Goal: Information Seeking & Learning: Learn about a topic

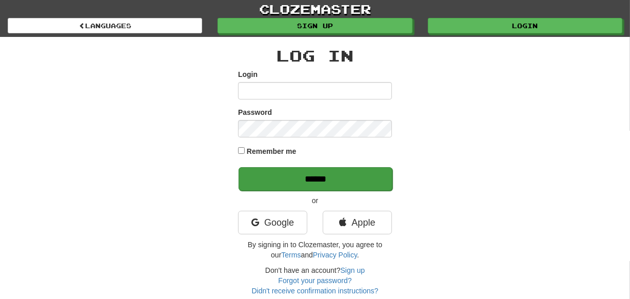
type input "********"
click at [258, 178] on input "******" at bounding box center [315, 179] width 154 height 24
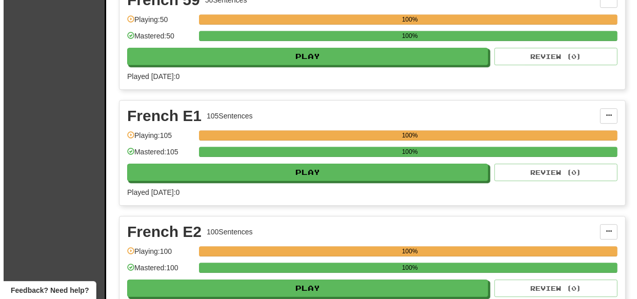
scroll to position [9450, 0]
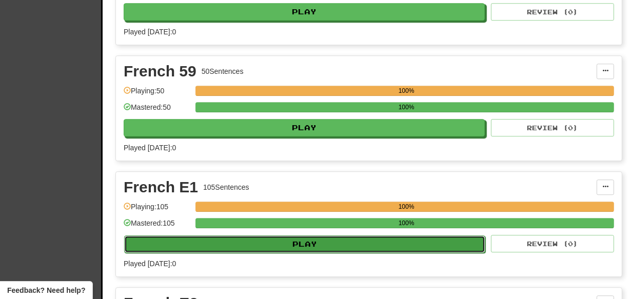
click at [340, 235] on button "Play" at bounding box center [304, 243] width 361 height 17
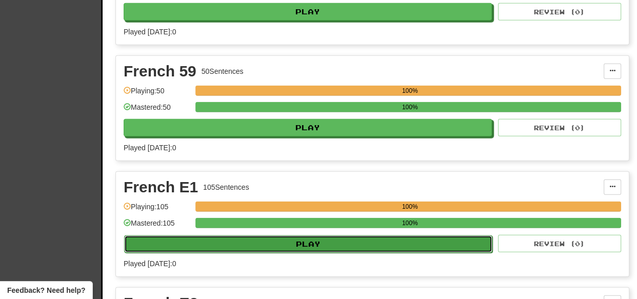
select select "***"
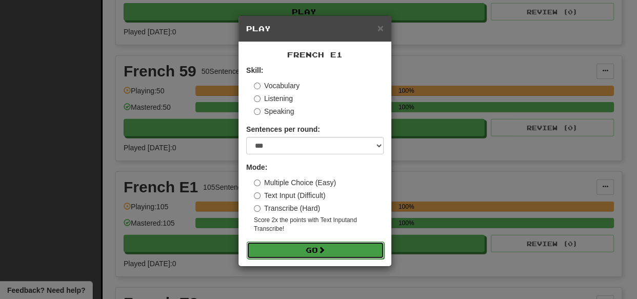
click at [306, 247] on button "Go" at bounding box center [315, 250] width 137 height 17
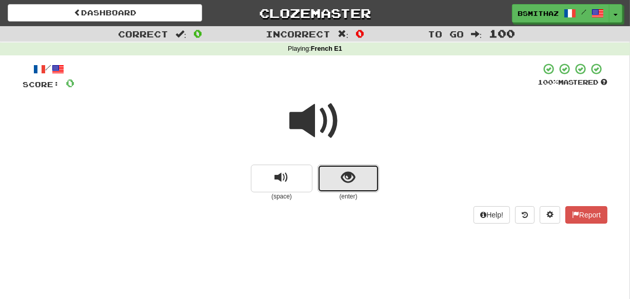
click at [326, 179] on button "show sentence" at bounding box center [348, 179] width 62 height 28
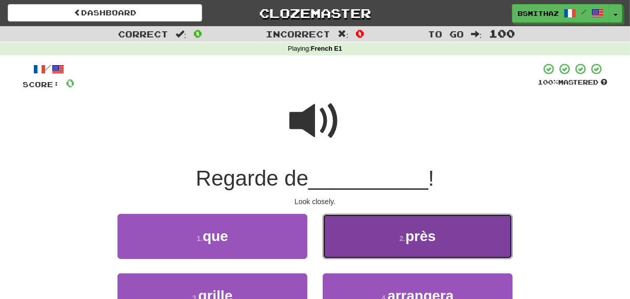
click at [366, 227] on button "2 . près" at bounding box center [418, 236] width 190 height 45
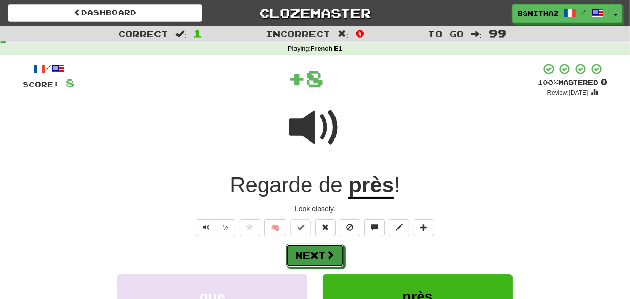
drag, startPoint x: 319, startPoint y: 251, endPoint x: 337, endPoint y: 232, distance: 25.8
click at [320, 249] on button "Next" at bounding box center [314, 256] width 57 height 24
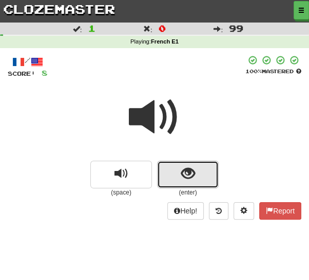
click at [196, 177] on button "show sentence" at bounding box center [188, 175] width 62 height 28
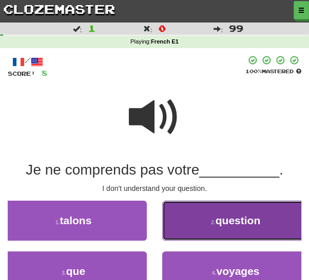
click at [195, 224] on button "2 . question" at bounding box center [235, 221] width 147 height 40
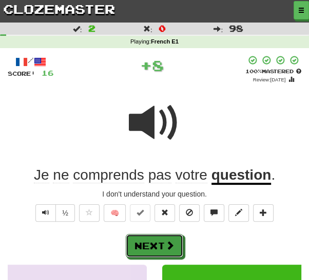
click at [176, 237] on button "Next" at bounding box center [154, 246] width 57 height 24
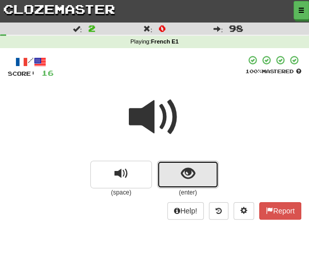
click at [185, 176] on span "show sentence" at bounding box center [188, 174] width 14 height 14
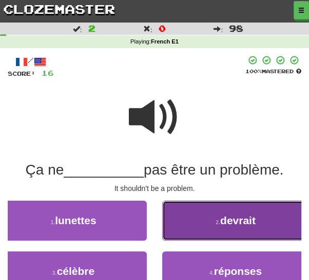
click at [215, 230] on button "2 . devrait" at bounding box center [235, 221] width 147 height 40
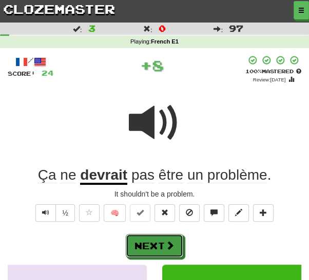
drag, startPoint x: 155, startPoint y: 248, endPoint x: 182, endPoint y: 205, distance: 50.9
click at [155, 246] on button "Next" at bounding box center [154, 246] width 57 height 24
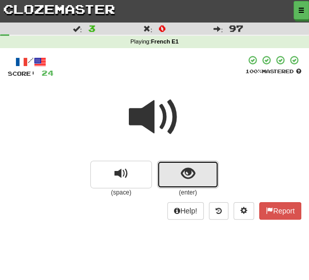
click at [183, 174] on span "show sentence" at bounding box center [188, 174] width 14 height 14
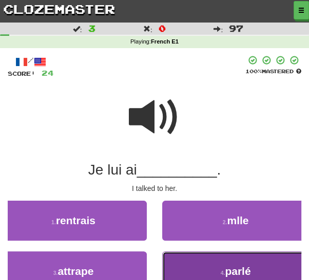
click at [204, 267] on button "4 . parlé" at bounding box center [235, 272] width 147 height 40
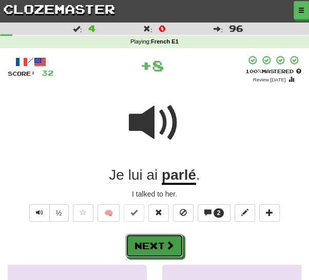
click at [167, 245] on span at bounding box center [169, 245] width 9 height 9
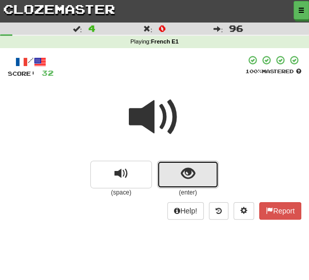
click at [168, 175] on button "show sentence" at bounding box center [188, 175] width 62 height 28
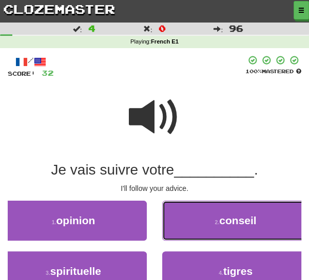
click at [179, 221] on button "2 . conseil" at bounding box center [235, 221] width 147 height 40
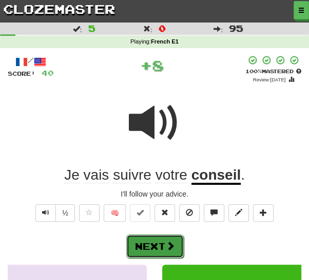
click at [152, 238] on button "Next" at bounding box center [154, 247] width 57 height 24
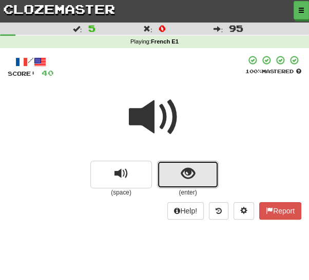
click at [164, 167] on button "show sentence" at bounding box center [188, 175] width 62 height 28
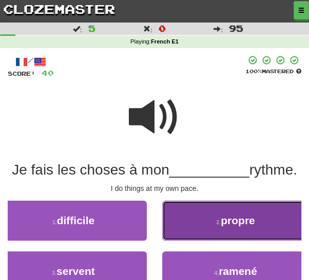
click at [177, 220] on button "2 . propre" at bounding box center [235, 221] width 147 height 40
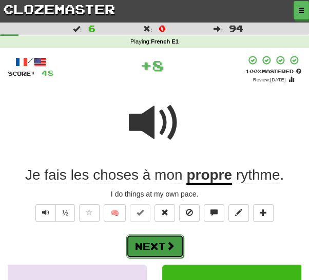
click at [138, 246] on button "Next" at bounding box center [154, 247] width 57 height 24
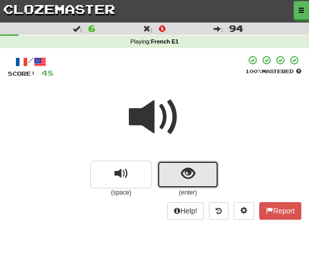
click at [174, 165] on button "show sentence" at bounding box center [188, 175] width 62 height 28
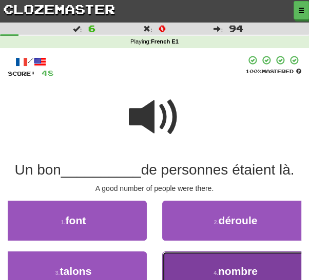
click at [195, 265] on button "4 . nombre" at bounding box center [235, 272] width 147 height 40
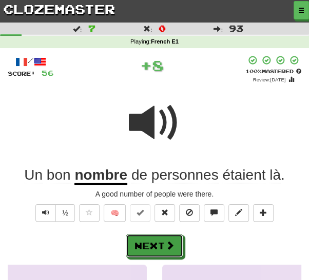
click at [164, 246] on button "Next" at bounding box center [154, 246] width 57 height 24
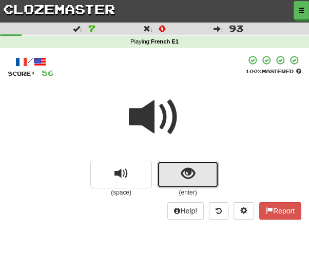
click at [163, 174] on button "show sentence" at bounding box center [188, 175] width 62 height 28
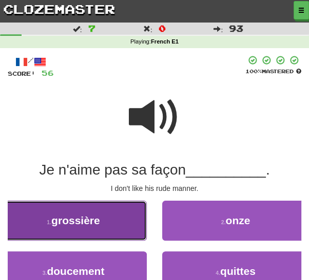
click at [95, 226] on span "grossière" at bounding box center [75, 221] width 49 height 12
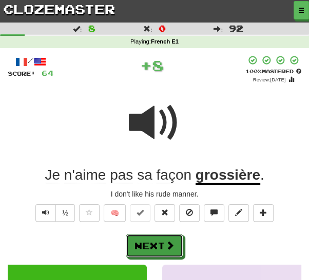
drag, startPoint x: 151, startPoint y: 244, endPoint x: 159, endPoint y: 225, distance: 20.9
click at [151, 244] on button "Next" at bounding box center [154, 246] width 57 height 24
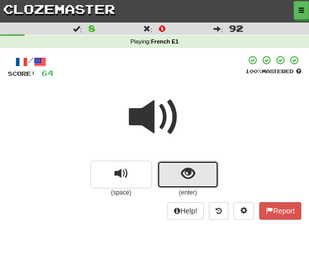
click at [166, 175] on button "show sentence" at bounding box center [188, 175] width 62 height 28
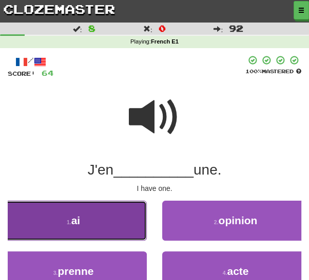
click at [112, 228] on button "1 . ai" at bounding box center [73, 221] width 147 height 40
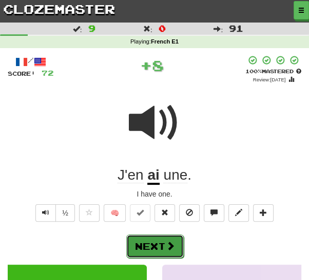
click at [149, 243] on button "Next" at bounding box center [154, 247] width 57 height 24
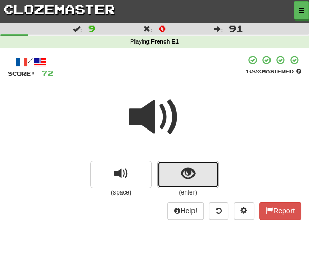
click at [169, 176] on button "show sentence" at bounding box center [188, 175] width 62 height 28
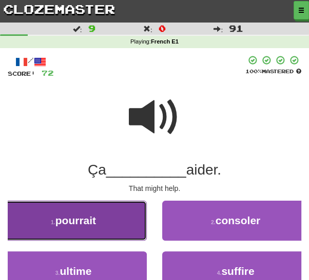
click at [108, 220] on button "1 . pourrait" at bounding box center [73, 221] width 147 height 40
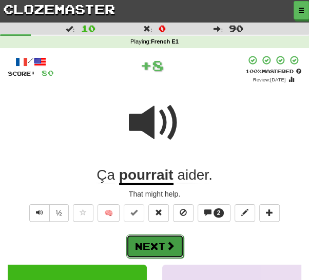
click at [143, 238] on button "Next" at bounding box center [154, 247] width 57 height 24
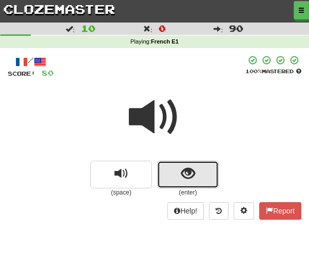
click at [162, 179] on button "show sentence" at bounding box center [188, 175] width 62 height 28
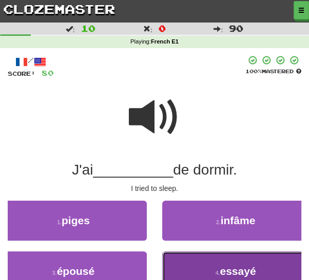
click at [187, 266] on button "4 . essayé" at bounding box center [235, 272] width 147 height 40
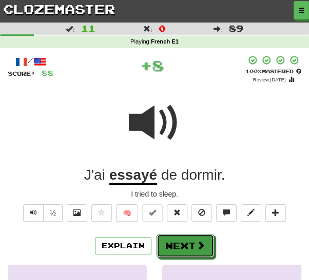
click at [170, 246] on button "Next" at bounding box center [184, 246] width 57 height 24
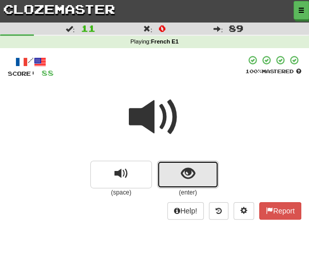
click at [162, 175] on button "show sentence" at bounding box center [188, 175] width 62 height 28
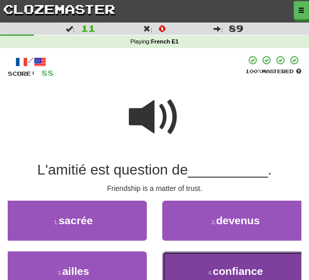
click at [182, 270] on button "4 . confiance" at bounding box center [235, 272] width 147 height 40
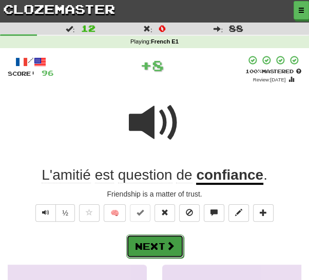
click at [168, 247] on span at bounding box center [170, 246] width 9 height 9
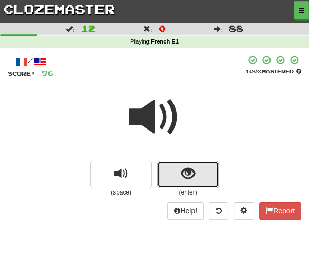
click at [179, 169] on button "show sentence" at bounding box center [188, 175] width 62 height 28
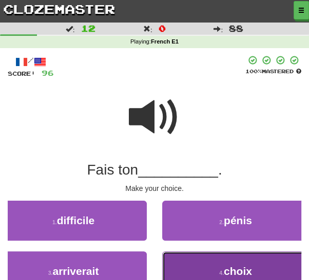
click at [194, 268] on button "4 . choix" at bounding box center [235, 272] width 147 height 40
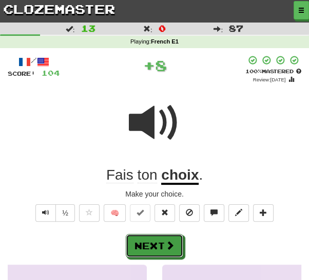
drag, startPoint x: 172, startPoint y: 246, endPoint x: 185, endPoint y: 206, distance: 42.2
click at [172, 245] on span at bounding box center [169, 245] width 9 height 9
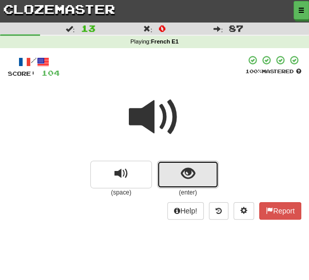
click at [177, 177] on button "show sentence" at bounding box center [188, 175] width 62 height 28
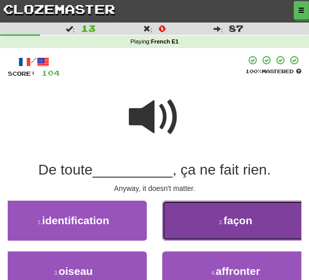
click at [195, 230] on button "2 . façon" at bounding box center [235, 221] width 147 height 40
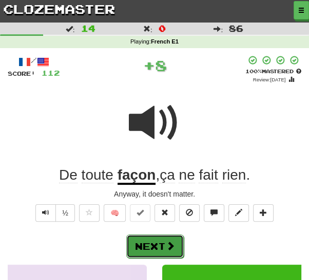
click at [162, 248] on button "Next" at bounding box center [154, 247] width 57 height 24
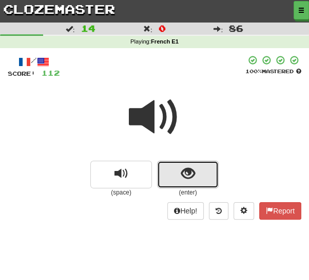
click at [168, 178] on button "show sentence" at bounding box center [188, 175] width 62 height 28
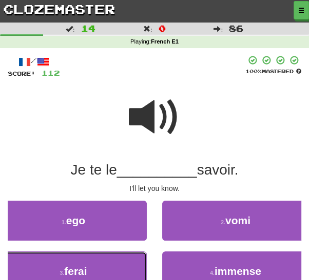
drag, startPoint x: 96, startPoint y: 273, endPoint x: 108, endPoint y: 264, distance: 15.0
click at [96, 272] on button "3 . ferai" at bounding box center [73, 272] width 147 height 40
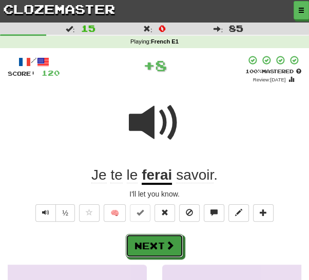
click at [141, 247] on button "Next" at bounding box center [154, 246] width 57 height 24
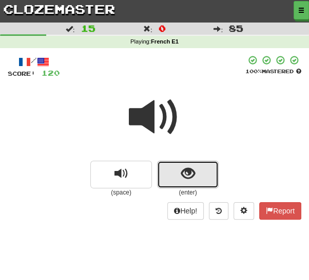
click at [160, 175] on button "show sentence" at bounding box center [188, 175] width 62 height 28
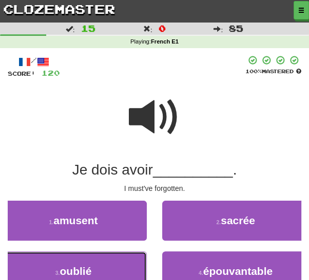
drag, startPoint x: 111, startPoint y: 268, endPoint x: 123, endPoint y: 257, distance: 15.6
click at [111, 267] on button "3 . oublié" at bounding box center [73, 272] width 147 height 40
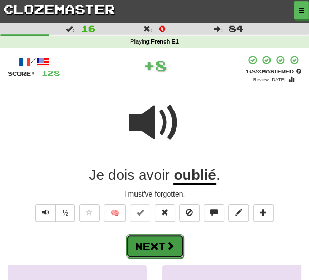
click at [148, 245] on button "Next" at bounding box center [154, 247] width 57 height 24
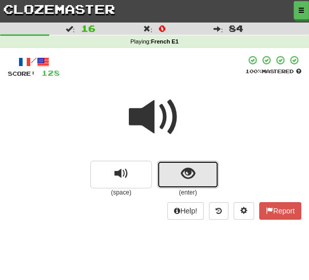
click at [170, 176] on button "show sentence" at bounding box center [188, 175] width 62 height 28
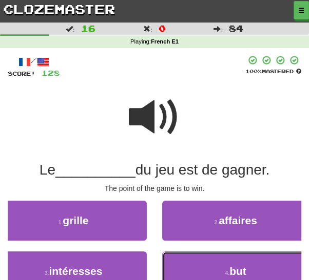
drag, startPoint x: 173, startPoint y: 266, endPoint x: 168, endPoint y: 259, distance: 8.4
click at [173, 266] on button "4 . but" at bounding box center [235, 272] width 147 height 40
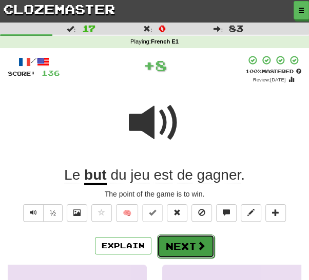
click at [159, 252] on button "Next" at bounding box center [185, 247] width 57 height 24
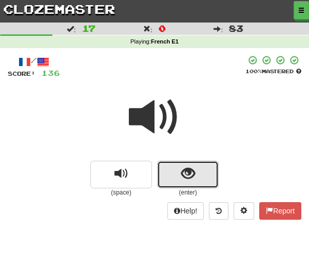
click at [163, 178] on button "show sentence" at bounding box center [188, 175] width 62 height 28
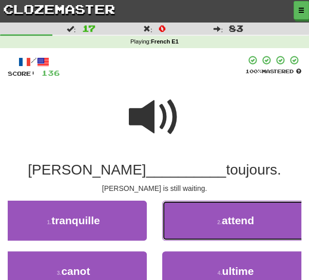
click at [191, 227] on button "2 . attend" at bounding box center [235, 221] width 147 height 40
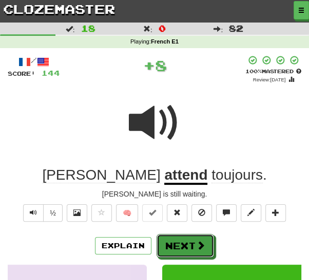
click at [164, 244] on button "Next" at bounding box center [184, 246] width 57 height 24
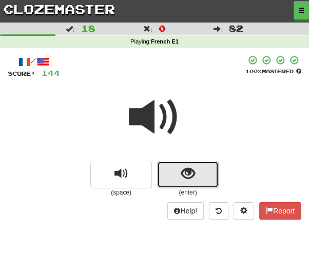
click at [166, 178] on button "show sentence" at bounding box center [188, 175] width 62 height 28
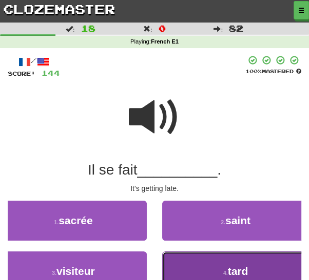
click at [186, 271] on button "4 . tard" at bounding box center [235, 272] width 147 height 40
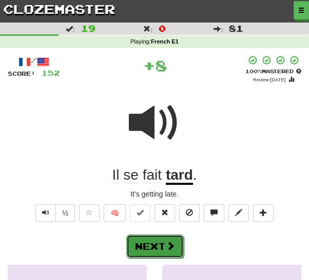
click at [168, 242] on span at bounding box center [170, 246] width 9 height 9
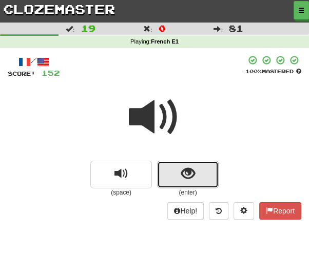
click at [168, 173] on button "show sentence" at bounding box center [188, 175] width 62 height 28
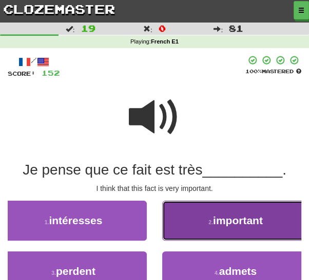
click at [202, 226] on button "2 . important" at bounding box center [235, 221] width 147 height 40
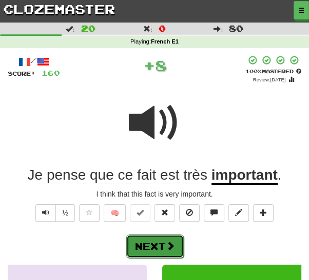
click at [166, 243] on span at bounding box center [170, 246] width 9 height 9
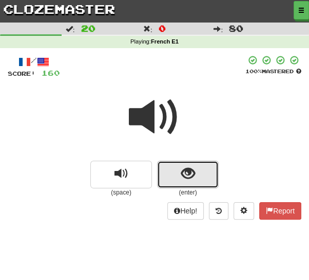
click at [174, 177] on button "show sentence" at bounding box center [188, 175] width 62 height 28
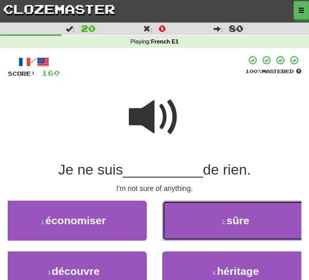
click at [184, 223] on button "2 . sûre" at bounding box center [235, 221] width 147 height 40
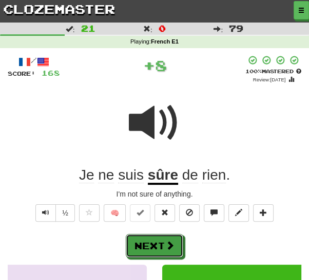
click at [159, 241] on button "Next" at bounding box center [154, 246] width 57 height 24
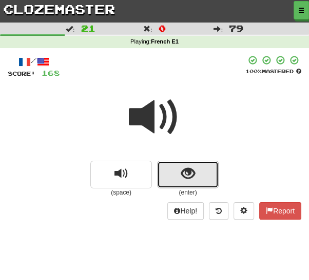
click at [164, 175] on button "show sentence" at bounding box center [188, 175] width 62 height 28
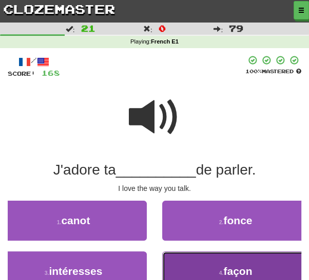
click at [201, 265] on button "4 . façon" at bounding box center [235, 272] width 147 height 40
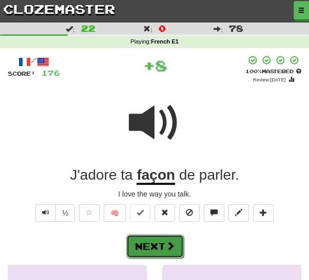
click at [168, 249] on span at bounding box center [170, 246] width 9 height 9
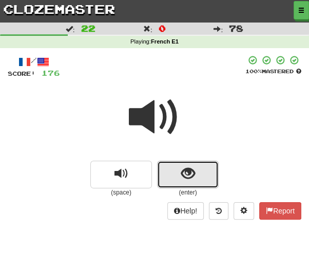
click at [170, 176] on button "show sentence" at bounding box center [188, 175] width 62 height 28
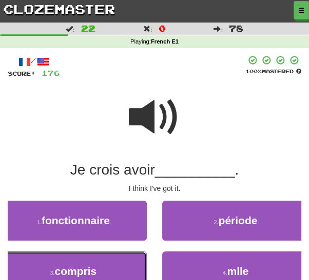
drag, startPoint x: 126, startPoint y: 266, endPoint x: 135, endPoint y: 260, distance: 11.1
click at [126, 266] on button "3 . compris" at bounding box center [73, 272] width 147 height 40
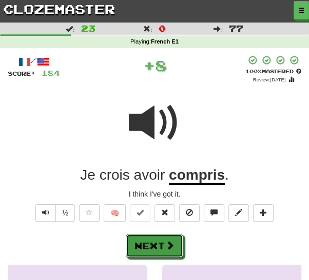
click at [162, 246] on button "Next" at bounding box center [154, 246] width 57 height 24
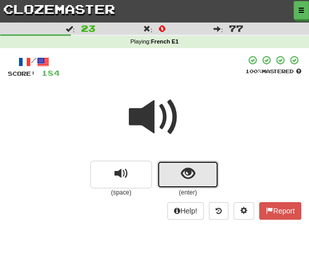
click at [162, 176] on button "show sentence" at bounding box center [188, 175] width 62 height 28
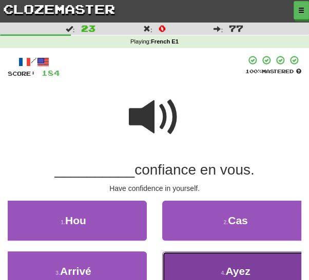
click at [188, 263] on button "4 . [GEOGRAPHIC_DATA]" at bounding box center [235, 272] width 147 height 40
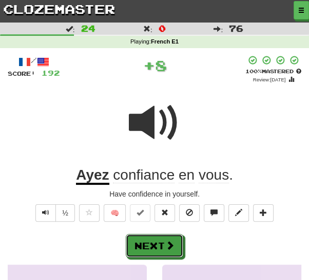
drag, startPoint x: 159, startPoint y: 244, endPoint x: 169, endPoint y: 226, distance: 20.9
click at [159, 243] on button "Next" at bounding box center [154, 246] width 57 height 24
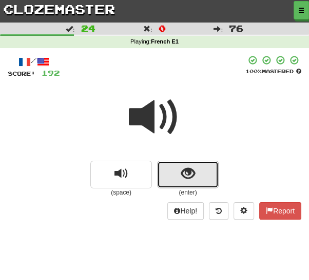
click at [163, 184] on button "show sentence" at bounding box center [188, 175] width 62 height 28
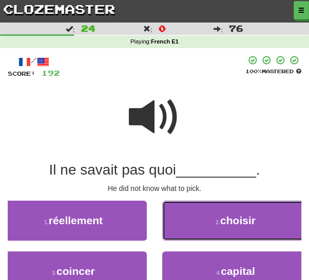
click at [190, 223] on button "2 . choisir" at bounding box center [235, 221] width 147 height 40
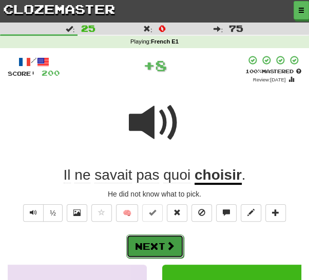
drag, startPoint x: 153, startPoint y: 242, endPoint x: 170, endPoint y: 227, distance: 22.9
click at [153, 242] on button "Next" at bounding box center [154, 246] width 57 height 24
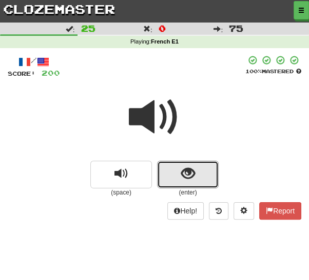
drag, startPoint x: 165, startPoint y: 178, endPoint x: 144, endPoint y: 198, distance: 29.4
click at [165, 179] on button "show sentence" at bounding box center [188, 175] width 62 height 28
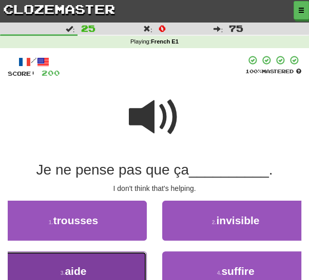
click at [109, 262] on button "3 . aide" at bounding box center [73, 272] width 147 height 40
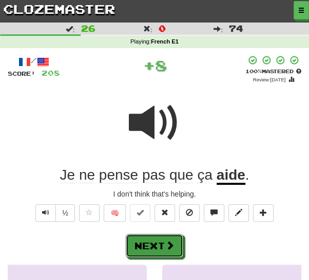
click at [155, 248] on button "Next" at bounding box center [154, 246] width 57 height 24
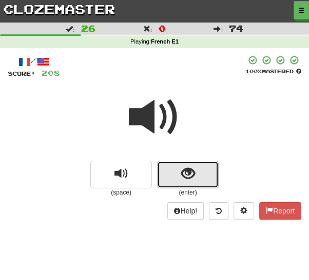
click at [167, 178] on button "show sentence" at bounding box center [188, 175] width 62 height 28
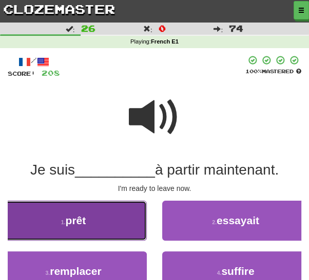
click at [117, 225] on button "1 . prêt" at bounding box center [73, 221] width 147 height 40
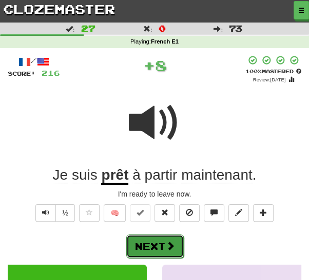
click at [150, 238] on button "Next" at bounding box center [154, 247] width 57 height 24
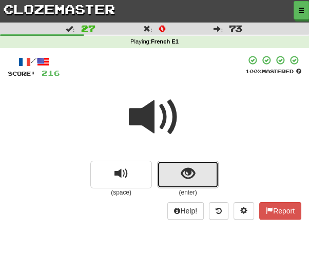
click at [164, 175] on button "show sentence" at bounding box center [188, 175] width 62 height 28
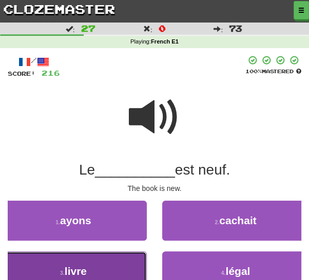
click at [107, 270] on button "3 . livre" at bounding box center [73, 272] width 147 height 40
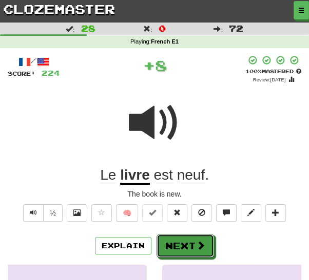
click at [169, 245] on button "Next" at bounding box center [184, 246] width 57 height 24
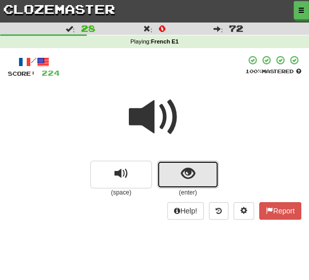
click at [162, 179] on button "show sentence" at bounding box center [188, 175] width 62 height 28
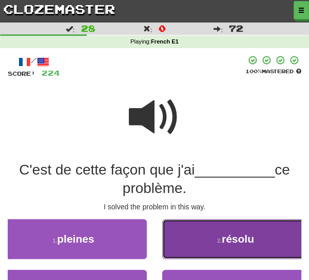
click at [176, 238] on button "2 . résolu" at bounding box center [235, 239] width 147 height 40
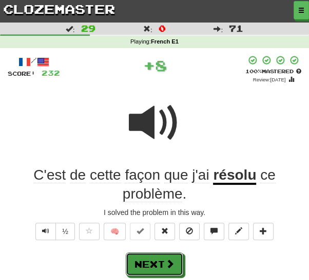
drag, startPoint x: 150, startPoint y: 254, endPoint x: 157, endPoint y: 247, distance: 9.4
click at [150, 253] on button "Next" at bounding box center [154, 265] width 57 height 24
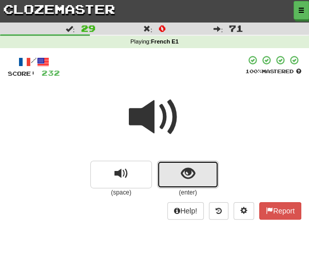
click at [182, 178] on span "show sentence" at bounding box center [188, 174] width 14 height 14
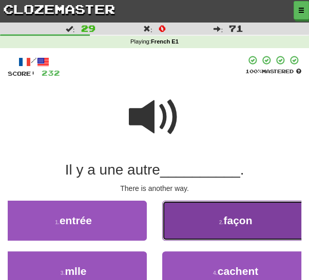
click at [185, 222] on button "2 . façon" at bounding box center [235, 221] width 147 height 40
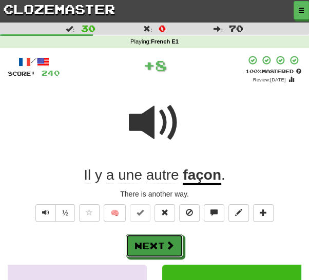
click at [160, 241] on button "Next" at bounding box center [154, 246] width 57 height 24
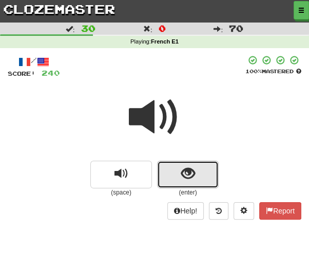
click at [182, 183] on button "show sentence" at bounding box center [188, 175] width 62 height 28
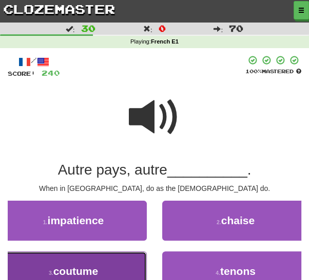
click at [107, 263] on button "3 . coutume" at bounding box center [73, 272] width 147 height 40
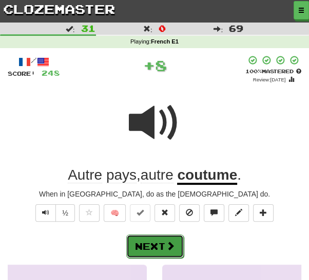
click at [154, 248] on button "Next" at bounding box center [154, 247] width 57 height 24
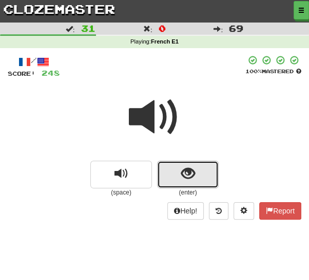
click at [178, 183] on button "show sentence" at bounding box center [188, 175] width 62 height 28
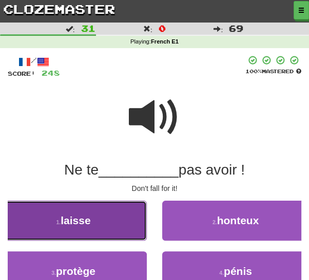
click at [119, 224] on button "1 . laisse" at bounding box center [73, 221] width 147 height 40
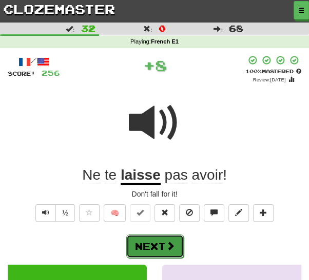
click at [152, 239] on button "Next" at bounding box center [154, 247] width 57 height 24
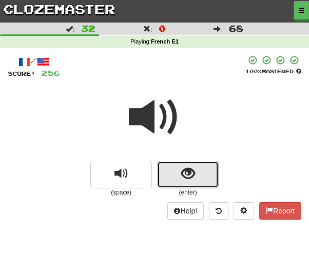
click at [205, 175] on button "show sentence" at bounding box center [188, 175] width 62 height 28
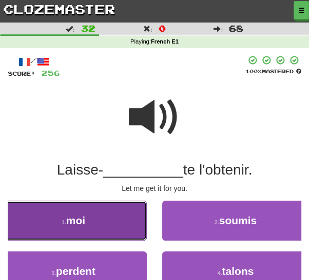
click at [114, 220] on button "1 . moi" at bounding box center [73, 221] width 147 height 40
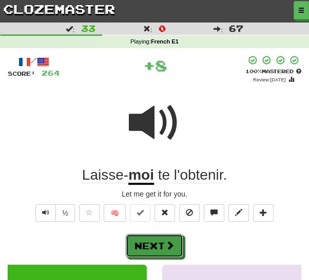
click at [160, 239] on button "Next" at bounding box center [154, 246] width 57 height 24
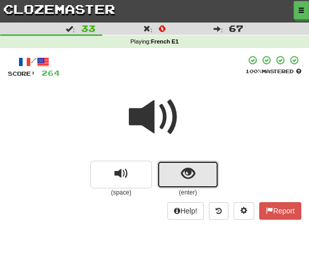
click at [177, 175] on button "show sentence" at bounding box center [188, 175] width 62 height 28
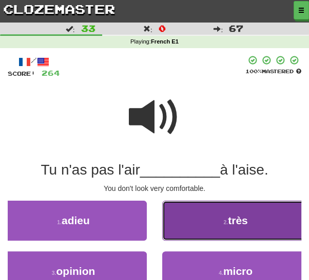
click at [204, 223] on button "2 . très" at bounding box center [235, 221] width 147 height 40
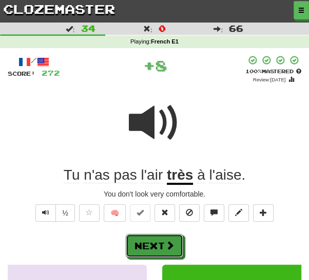
drag, startPoint x: 158, startPoint y: 241, endPoint x: 172, endPoint y: 227, distance: 19.6
click at [159, 239] on button "Next" at bounding box center [154, 246] width 57 height 24
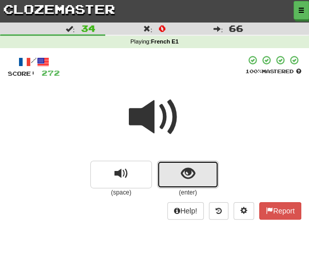
click at [172, 177] on button "show sentence" at bounding box center [188, 175] width 62 height 28
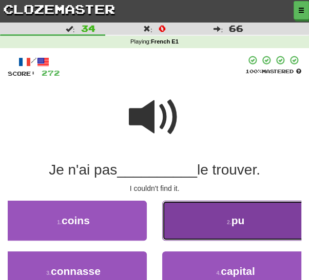
click at [206, 218] on button "2 . pu" at bounding box center [235, 221] width 147 height 40
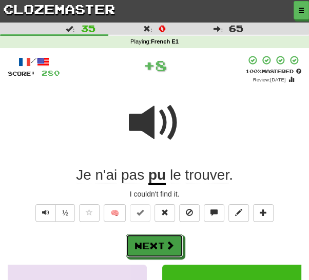
drag, startPoint x: 158, startPoint y: 238, endPoint x: 174, endPoint y: 226, distance: 20.0
click at [159, 237] on button "Next" at bounding box center [154, 246] width 57 height 24
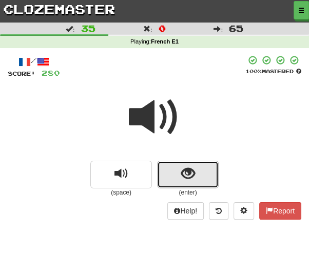
click at [173, 177] on button "show sentence" at bounding box center [188, 175] width 62 height 28
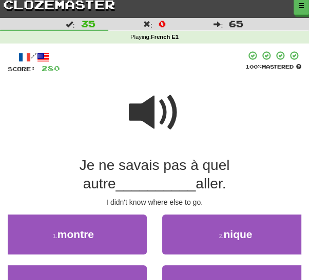
scroll to position [18, 0]
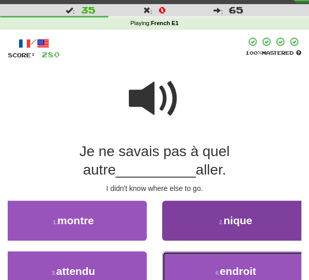
click at [257, 272] on button "4 . endroit" at bounding box center [235, 272] width 147 height 40
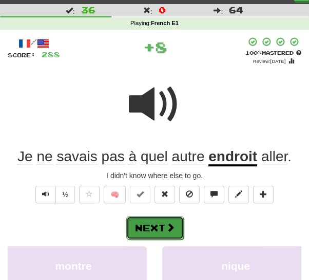
click at [164, 225] on button "Next" at bounding box center [154, 228] width 57 height 24
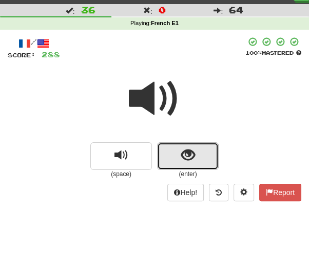
click at [169, 156] on button "show sentence" at bounding box center [188, 157] width 62 height 28
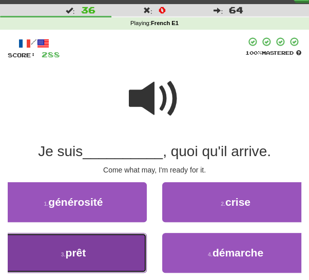
click at [123, 254] on button "3 . prêt" at bounding box center [73, 253] width 147 height 40
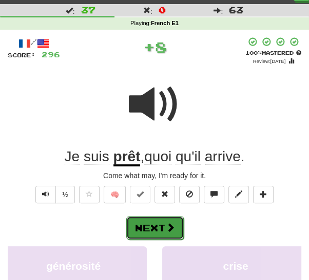
click at [161, 226] on button "Next" at bounding box center [154, 228] width 57 height 24
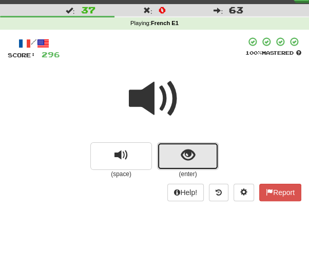
click at [195, 148] on button "show sentence" at bounding box center [188, 157] width 62 height 28
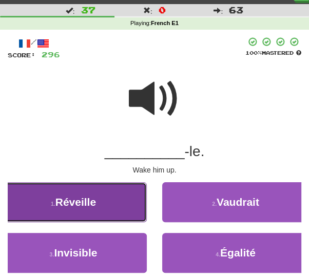
click at [117, 203] on button "1 . Réveille" at bounding box center [73, 203] width 147 height 40
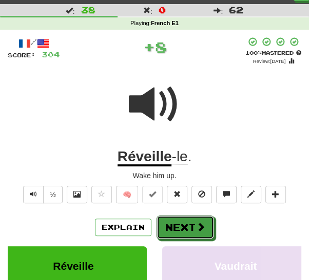
click at [171, 226] on button "Next" at bounding box center [184, 228] width 57 height 24
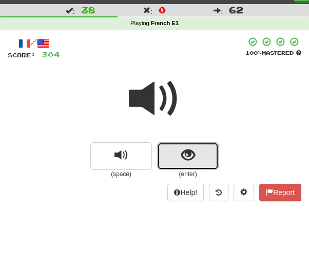
click at [170, 159] on button "show sentence" at bounding box center [188, 157] width 62 height 28
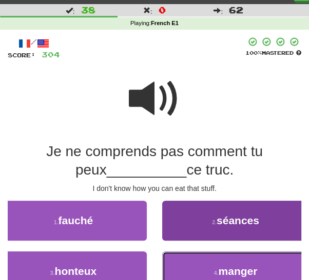
click at [201, 271] on button "4 . manger" at bounding box center [235, 272] width 147 height 40
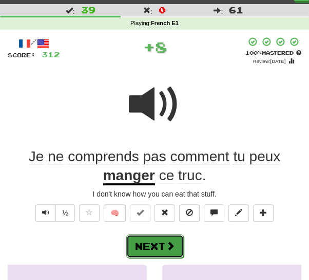
drag, startPoint x: 158, startPoint y: 241, endPoint x: 161, endPoint y: 236, distance: 5.5
click at [158, 241] on button "Next" at bounding box center [154, 246] width 57 height 24
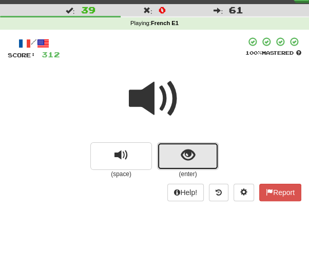
click at [166, 160] on button "show sentence" at bounding box center [188, 157] width 62 height 28
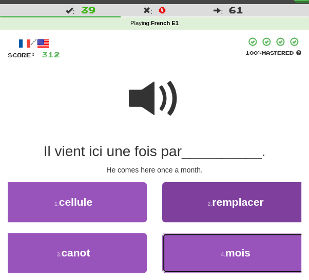
click at [214, 255] on button "4 . mois" at bounding box center [235, 253] width 147 height 40
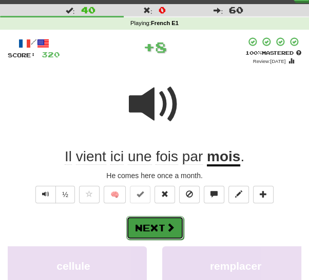
click at [158, 229] on button "Next" at bounding box center [154, 228] width 57 height 24
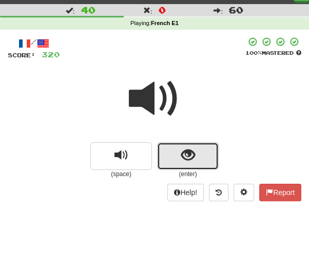
click at [171, 161] on button "show sentence" at bounding box center [188, 157] width 62 height 28
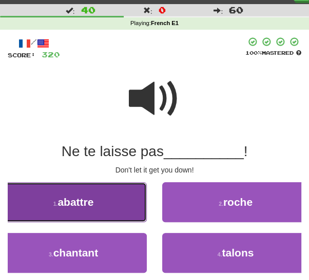
click at [101, 208] on button "1 . abattre" at bounding box center [73, 203] width 147 height 40
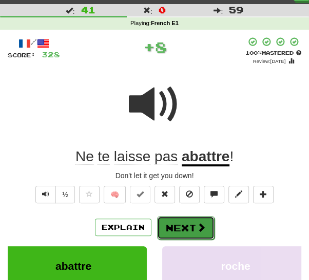
click at [183, 229] on button "Next" at bounding box center [185, 228] width 57 height 24
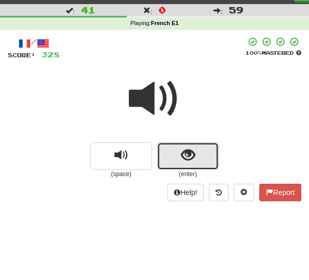
click at [173, 160] on button "show sentence" at bounding box center [188, 157] width 62 height 28
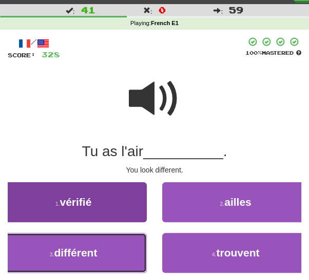
drag, startPoint x: 103, startPoint y: 251, endPoint x: 114, endPoint y: 246, distance: 12.9
click at [103, 251] on button "3 . différent" at bounding box center [73, 253] width 147 height 40
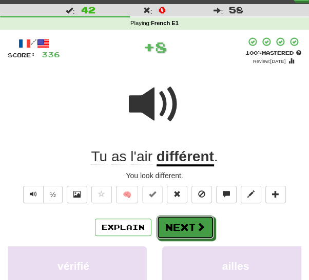
click at [188, 228] on button "Next" at bounding box center [184, 228] width 57 height 24
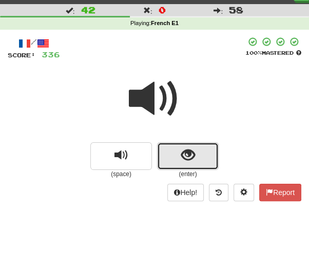
click at [168, 154] on button "show sentence" at bounding box center [188, 157] width 62 height 28
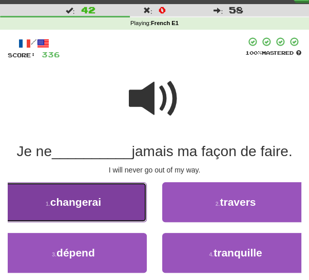
click at [93, 208] on span "changerai" at bounding box center [75, 202] width 51 height 12
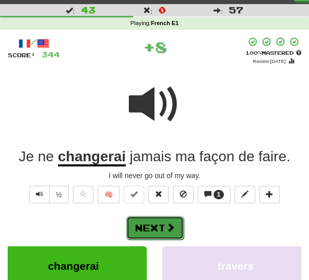
click at [152, 226] on button "Next" at bounding box center [154, 228] width 57 height 24
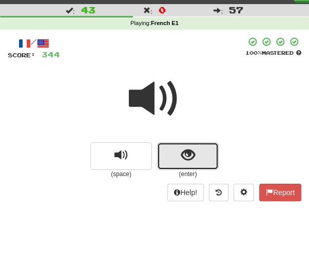
click at [170, 162] on button "show sentence" at bounding box center [188, 157] width 62 height 28
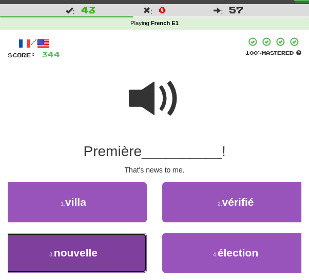
click at [103, 252] on button "3 . nouvelle" at bounding box center [73, 253] width 147 height 40
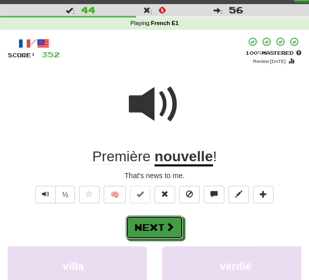
click at [167, 224] on span at bounding box center [169, 227] width 9 height 9
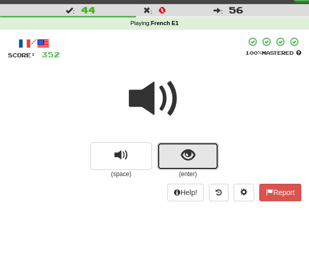
click at [183, 162] on span "show sentence" at bounding box center [188, 156] width 14 height 14
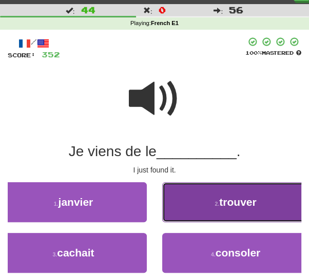
click at [199, 207] on button "2 . trouver" at bounding box center [235, 203] width 147 height 40
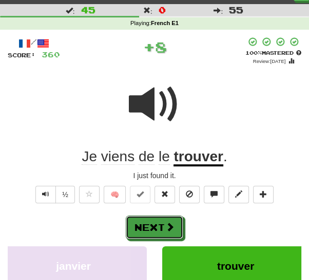
click at [160, 225] on button "Next" at bounding box center [154, 228] width 57 height 24
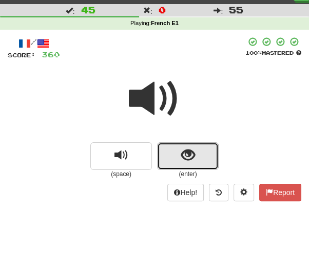
click at [167, 158] on button "show sentence" at bounding box center [188, 157] width 62 height 28
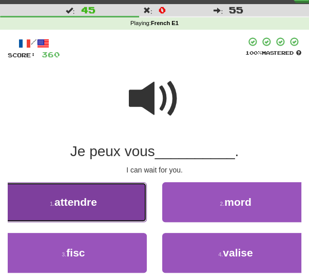
click at [92, 205] on span "attendre" at bounding box center [75, 202] width 43 height 12
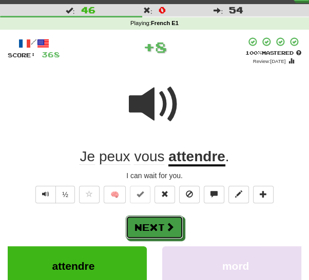
drag, startPoint x: 156, startPoint y: 225, endPoint x: 181, endPoint y: 201, distance: 34.4
click at [157, 223] on button "Next" at bounding box center [154, 228] width 57 height 24
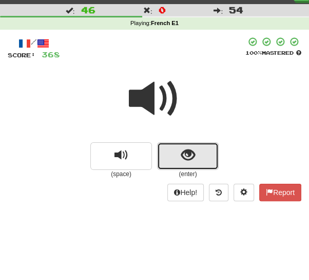
click at [166, 158] on button "show sentence" at bounding box center [188, 157] width 62 height 28
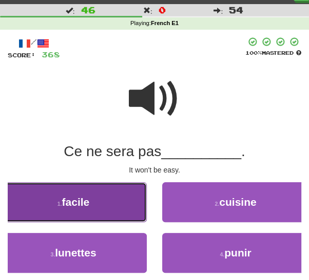
click at [103, 204] on button "1 . facile" at bounding box center [73, 203] width 147 height 40
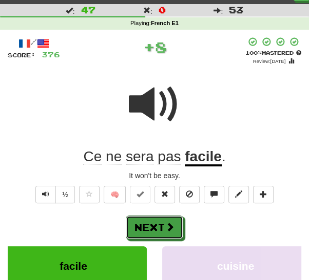
click at [159, 223] on button "Next" at bounding box center [154, 228] width 57 height 24
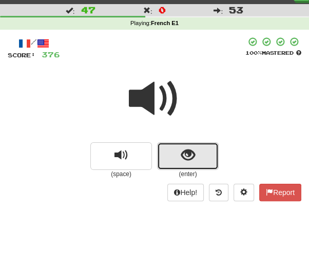
click at [169, 157] on button "show sentence" at bounding box center [188, 157] width 62 height 28
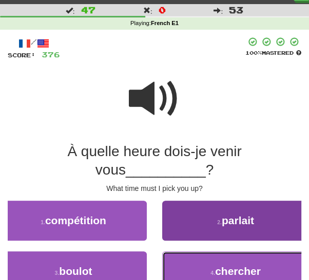
drag, startPoint x: 184, startPoint y: 272, endPoint x: 179, endPoint y: 262, distance: 11.2
click at [185, 271] on button "4 . chercher" at bounding box center [235, 272] width 147 height 40
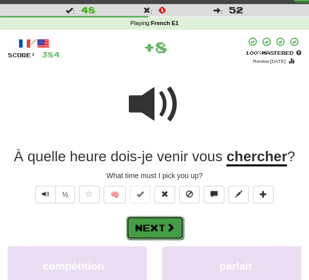
click at [167, 230] on span at bounding box center [170, 227] width 9 height 9
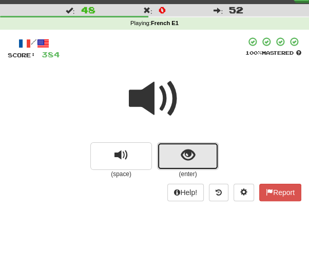
click at [181, 156] on span "show sentence" at bounding box center [188, 156] width 14 height 14
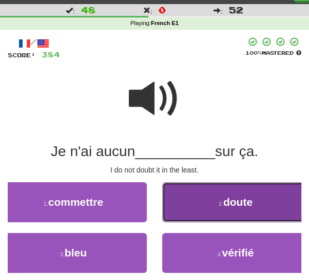
click at [198, 209] on button "2 . doute" at bounding box center [235, 203] width 147 height 40
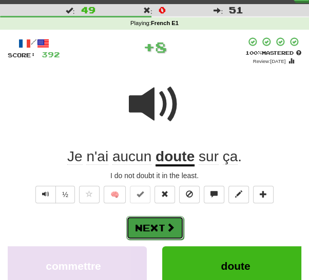
click at [152, 225] on button "Next" at bounding box center [154, 228] width 57 height 24
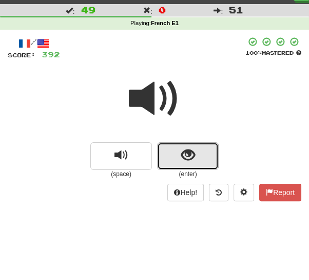
click at [172, 153] on button "show sentence" at bounding box center [188, 157] width 62 height 28
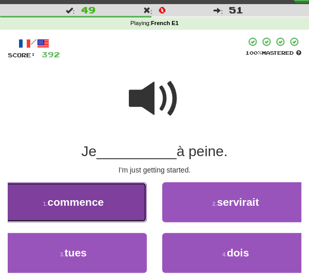
click at [102, 204] on span "commence" at bounding box center [76, 202] width 56 height 12
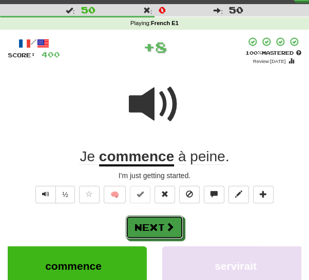
drag, startPoint x: 154, startPoint y: 224, endPoint x: 172, endPoint y: 208, distance: 23.6
click at [155, 223] on button "Next" at bounding box center [154, 228] width 57 height 24
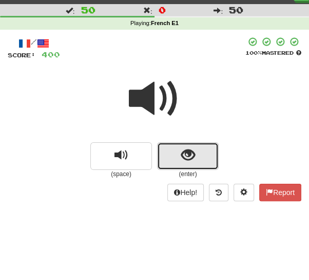
click at [166, 159] on button "show sentence" at bounding box center [188, 157] width 62 height 28
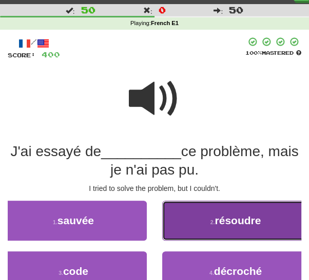
click at [187, 235] on button "2 . résoudre" at bounding box center [235, 221] width 147 height 40
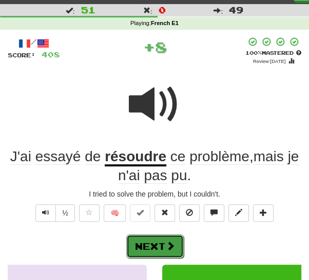
click at [168, 243] on span at bounding box center [170, 246] width 9 height 9
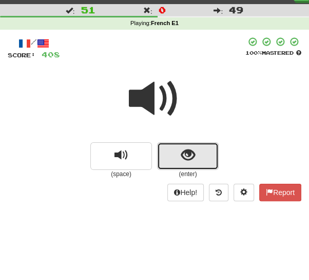
click at [172, 157] on button "show sentence" at bounding box center [188, 157] width 62 height 28
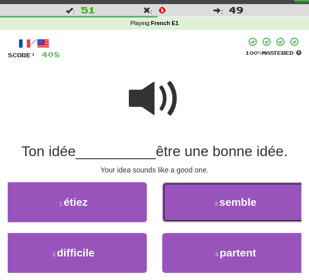
drag, startPoint x: 188, startPoint y: 203, endPoint x: 183, endPoint y: 204, distance: 5.4
click at [188, 203] on button "2 . semble" at bounding box center [235, 203] width 147 height 40
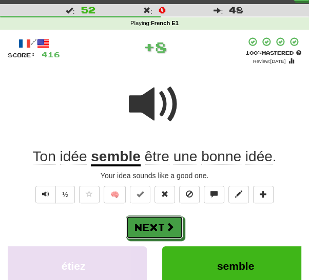
drag, startPoint x: 146, startPoint y: 221, endPoint x: 151, endPoint y: 215, distance: 8.0
click at [146, 221] on button "Next" at bounding box center [154, 228] width 57 height 24
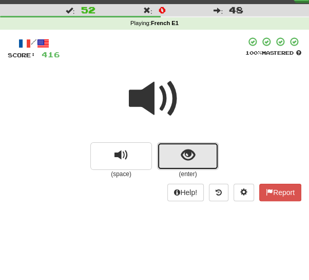
click at [175, 155] on button "show sentence" at bounding box center [188, 157] width 62 height 28
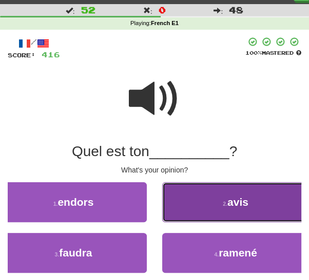
click at [196, 205] on button "2 . avis" at bounding box center [235, 203] width 147 height 40
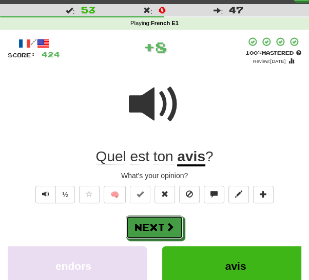
drag, startPoint x: 157, startPoint y: 223, endPoint x: 167, endPoint y: 206, distance: 19.1
click at [157, 220] on button "Next" at bounding box center [154, 228] width 57 height 24
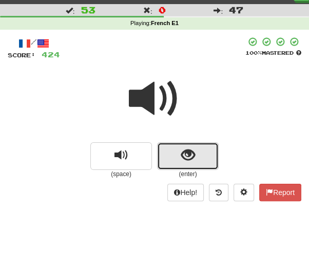
click at [175, 154] on button "show sentence" at bounding box center [188, 157] width 62 height 28
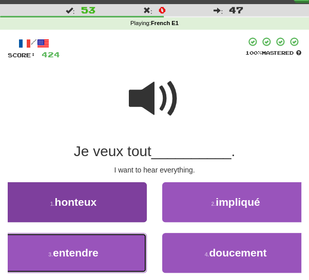
click at [102, 256] on button "3 . entendre" at bounding box center [73, 253] width 147 height 40
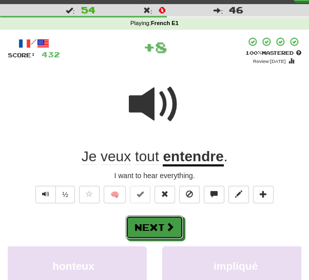
click at [159, 230] on button "Next" at bounding box center [154, 228] width 57 height 24
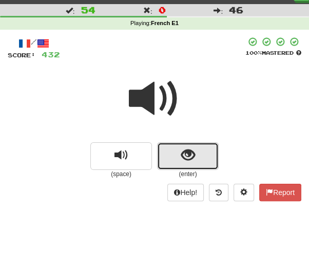
drag, startPoint x: 174, startPoint y: 154, endPoint x: 165, endPoint y: 162, distance: 11.6
click at [174, 155] on button "show sentence" at bounding box center [188, 157] width 62 height 28
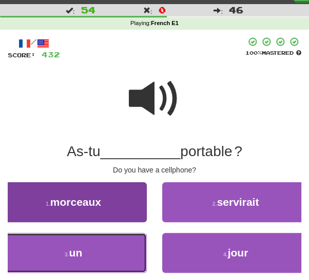
drag, startPoint x: 74, startPoint y: 254, endPoint x: 101, endPoint y: 246, distance: 27.9
click at [75, 253] on span "un" at bounding box center [75, 253] width 13 height 12
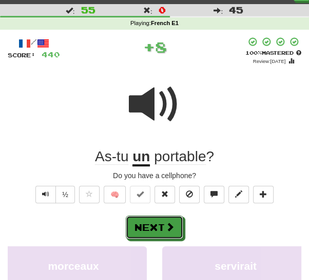
click at [152, 229] on button "Next" at bounding box center [154, 228] width 57 height 24
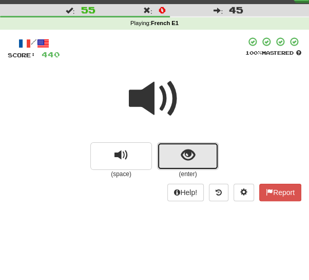
click at [175, 156] on button "show sentence" at bounding box center [188, 157] width 62 height 28
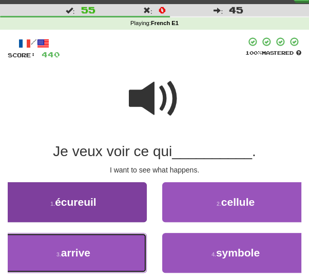
click at [84, 250] on span "arrive" at bounding box center [75, 253] width 29 height 12
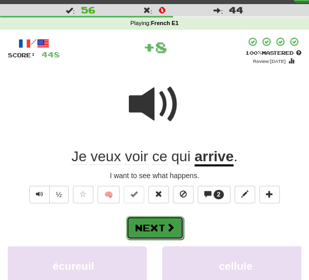
click at [150, 225] on button "Next" at bounding box center [154, 228] width 57 height 24
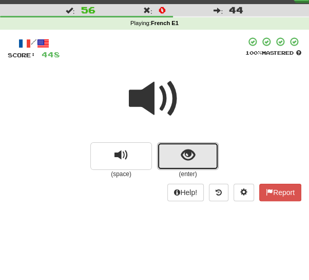
click at [174, 159] on button "show sentence" at bounding box center [188, 157] width 62 height 28
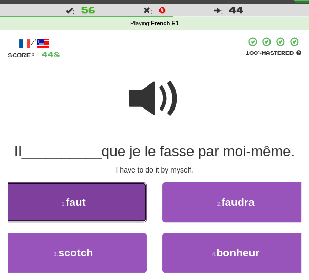
click at [107, 205] on button "1 . faut" at bounding box center [73, 203] width 147 height 40
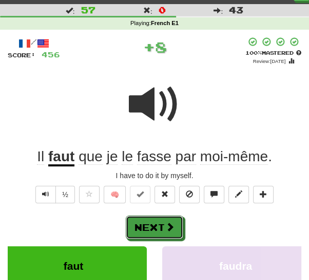
drag, startPoint x: 155, startPoint y: 227, endPoint x: 166, endPoint y: 211, distance: 19.9
click at [155, 226] on button "Next" at bounding box center [154, 228] width 57 height 24
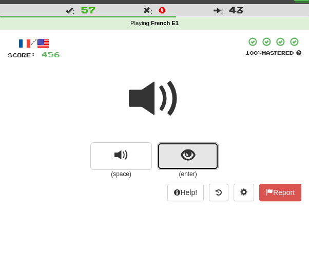
click at [175, 162] on button "show sentence" at bounding box center [188, 157] width 62 height 28
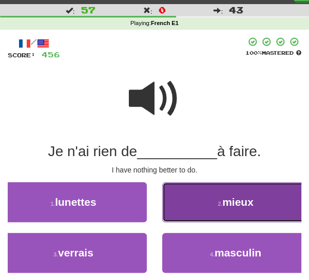
click at [202, 205] on button "2 . mieux" at bounding box center [235, 203] width 147 height 40
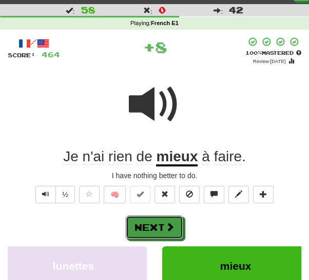
drag, startPoint x: 156, startPoint y: 229, endPoint x: 169, endPoint y: 219, distance: 16.1
click at [157, 227] on button "Next" at bounding box center [154, 228] width 57 height 24
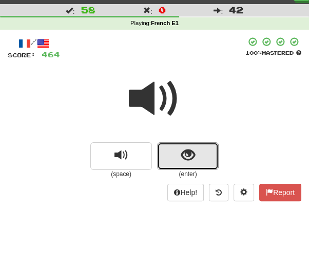
click at [178, 160] on button "show sentence" at bounding box center [188, 157] width 62 height 28
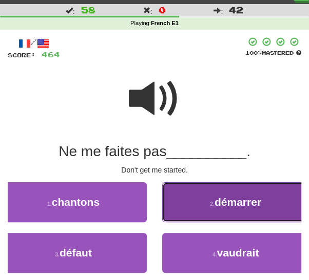
click at [187, 209] on button "2 . démarrer" at bounding box center [235, 203] width 147 height 40
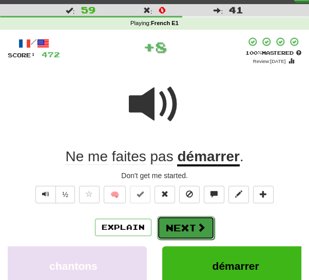
click at [158, 227] on button "Next" at bounding box center [185, 228] width 57 height 24
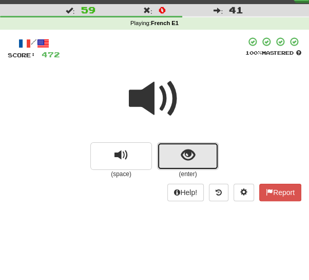
click at [172, 160] on button "show sentence" at bounding box center [188, 157] width 62 height 28
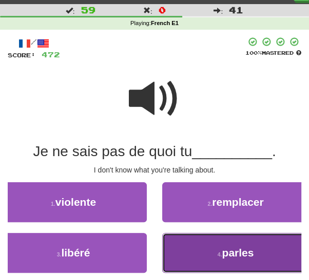
click at [203, 253] on button "4 . parles" at bounding box center [235, 253] width 147 height 40
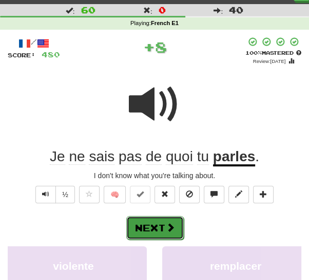
click at [163, 229] on button "Next" at bounding box center [154, 228] width 57 height 24
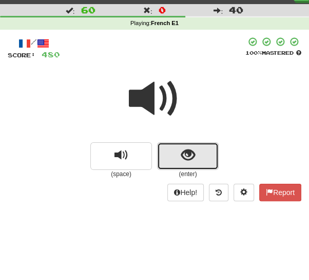
click at [181, 159] on span "show sentence" at bounding box center [188, 156] width 14 height 14
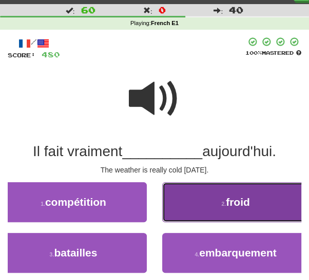
click at [210, 210] on button "2 . froid" at bounding box center [235, 203] width 147 height 40
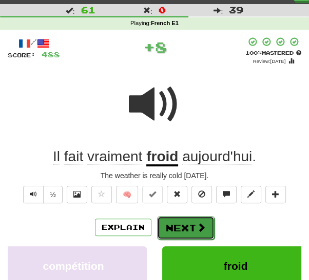
click at [172, 229] on button "Next" at bounding box center [185, 228] width 57 height 24
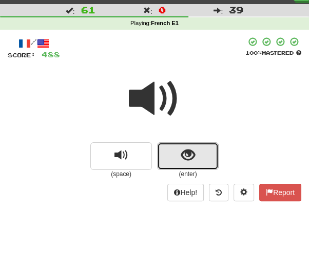
click at [181, 159] on span "show sentence" at bounding box center [188, 156] width 14 height 14
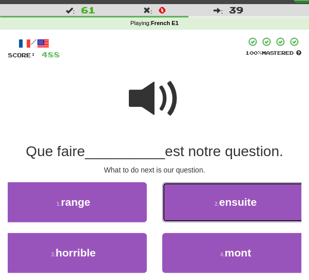
click at [205, 206] on button "2 . ensuite" at bounding box center [235, 203] width 147 height 40
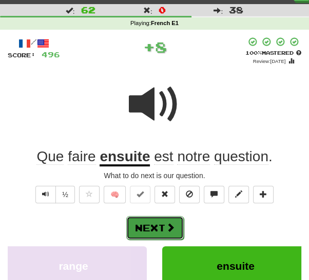
click at [163, 228] on button "Next" at bounding box center [154, 228] width 57 height 24
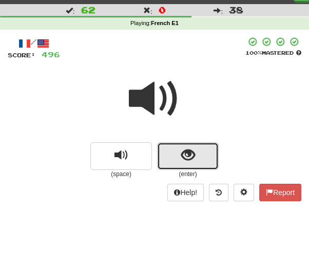
click at [181, 157] on span "show sentence" at bounding box center [188, 156] width 14 height 14
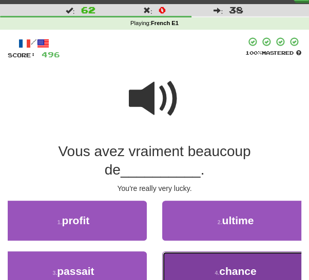
click at [192, 261] on button "4 . chance" at bounding box center [235, 272] width 147 height 40
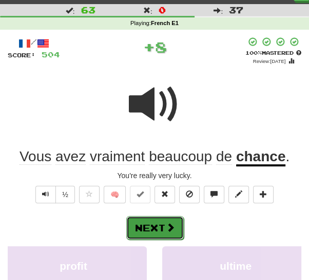
click at [166, 232] on button "Next" at bounding box center [154, 228] width 57 height 24
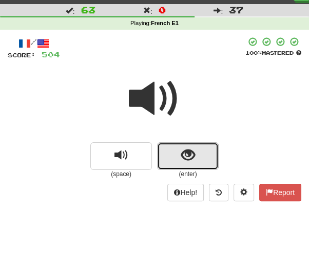
click at [177, 155] on button "show sentence" at bounding box center [188, 157] width 62 height 28
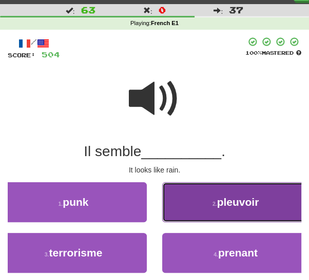
click at [192, 204] on button "2 . pleuvoir" at bounding box center [235, 203] width 147 height 40
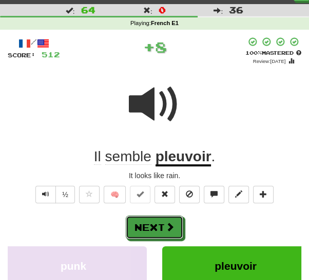
drag, startPoint x: 148, startPoint y: 222, endPoint x: 157, endPoint y: 210, distance: 15.0
click at [148, 221] on button "Next" at bounding box center [154, 228] width 57 height 24
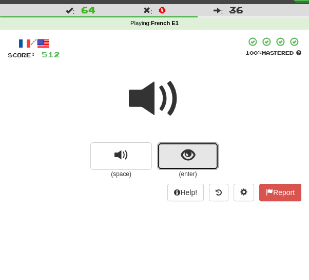
click at [173, 164] on button "show sentence" at bounding box center [188, 157] width 62 height 28
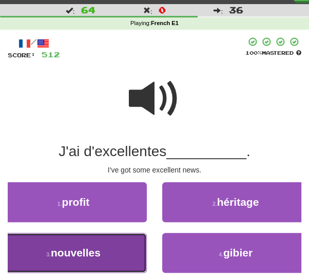
click at [108, 245] on button "3 . nouvelles" at bounding box center [73, 253] width 147 height 40
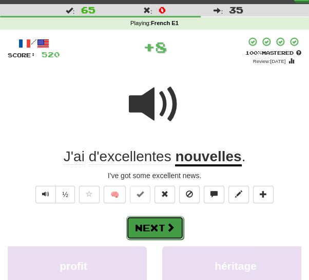
click at [164, 223] on button "Next" at bounding box center [154, 228] width 57 height 24
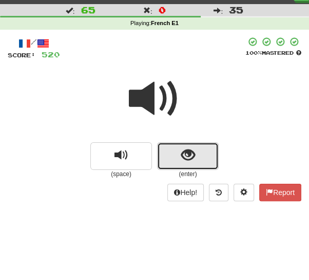
click at [175, 159] on button "show sentence" at bounding box center [188, 157] width 62 height 28
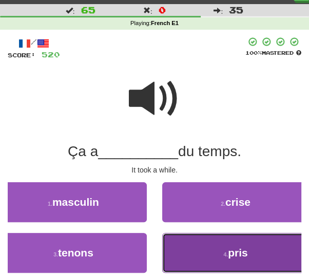
click at [200, 252] on button "4 . pris" at bounding box center [235, 253] width 147 height 40
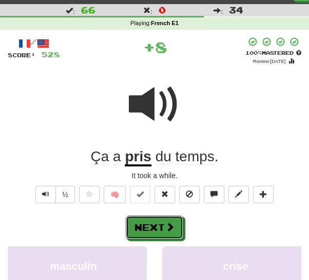
drag, startPoint x: 159, startPoint y: 226, endPoint x: 167, endPoint y: 223, distance: 8.8
click at [159, 226] on button "Next" at bounding box center [154, 228] width 57 height 24
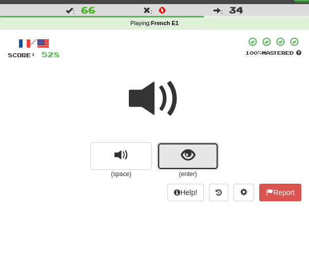
click at [190, 160] on span "show sentence" at bounding box center [188, 156] width 14 height 14
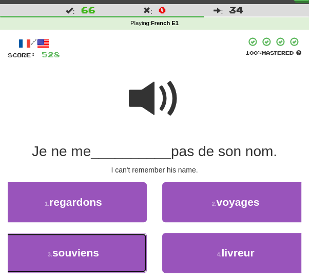
click at [97, 245] on button "3 . souviens" at bounding box center [73, 253] width 147 height 40
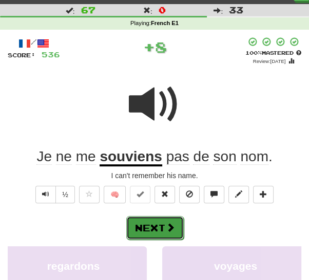
click at [152, 230] on button "Next" at bounding box center [154, 228] width 57 height 24
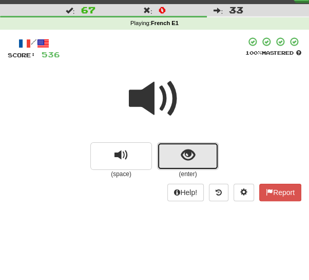
click at [182, 159] on span "show sentence" at bounding box center [188, 156] width 14 height 14
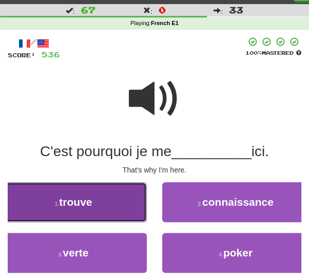
click at [95, 208] on button "1 . trouve" at bounding box center [73, 203] width 147 height 40
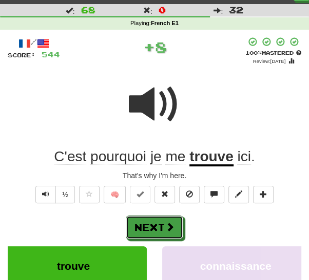
drag, startPoint x: 158, startPoint y: 229, endPoint x: 164, endPoint y: 222, distance: 9.5
click at [159, 227] on button "Next" at bounding box center [154, 228] width 57 height 24
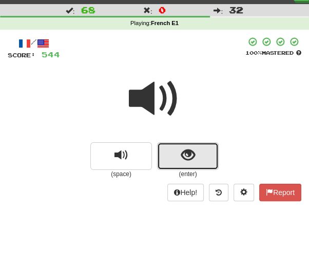
click at [196, 150] on button "show sentence" at bounding box center [188, 157] width 62 height 28
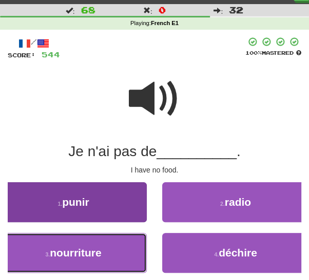
click at [108, 251] on button "3 . nourriture" at bounding box center [73, 253] width 147 height 40
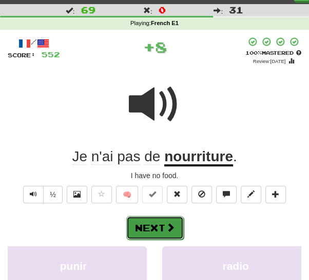
click at [153, 226] on button "Next" at bounding box center [154, 228] width 57 height 24
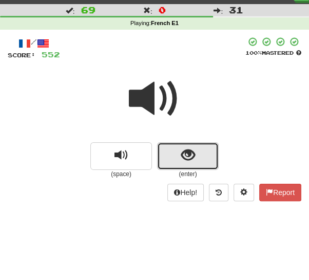
click at [176, 155] on button "show sentence" at bounding box center [188, 157] width 62 height 28
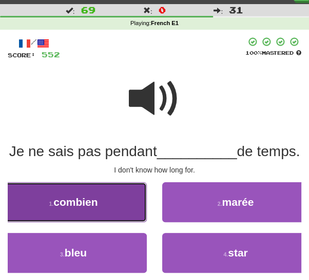
click at [111, 221] on button "1 . combien" at bounding box center [73, 203] width 147 height 40
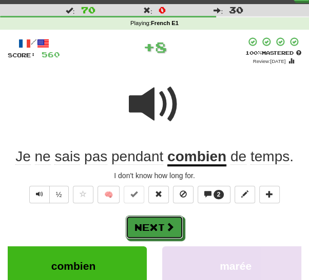
drag, startPoint x: 161, startPoint y: 233, endPoint x: 182, endPoint y: 201, distance: 38.5
click at [161, 232] on button "Next" at bounding box center [154, 228] width 57 height 24
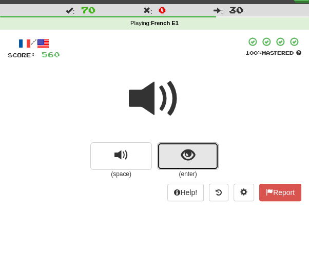
click at [182, 156] on span "show sentence" at bounding box center [188, 156] width 14 height 14
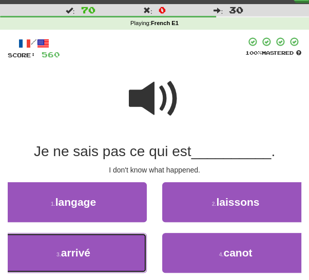
drag, startPoint x: 76, startPoint y: 256, endPoint x: 105, endPoint y: 241, distance: 32.6
click at [77, 255] on span "arrivé" at bounding box center [75, 253] width 29 height 12
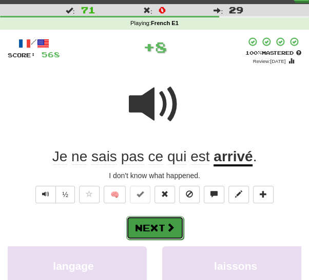
click at [156, 225] on button "Next" at bounding box center [154, 228] width 57 height 24
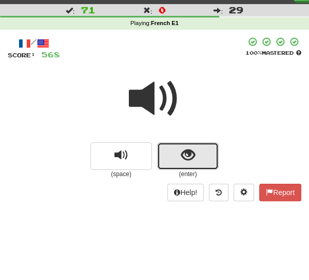
click at [174, 158] on button "show sentence" at bounding box center [188, 157] width 62 height 28
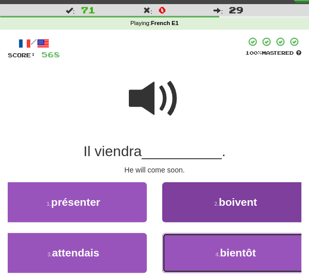
click at [190, 255] on button "4 . bientôt" at bounding box center [235, 253] width 147 height 40
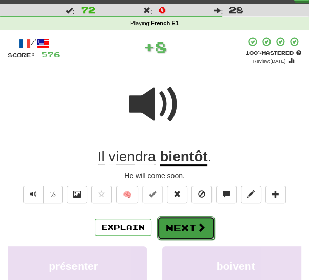
click at [176, 225] on button "Next" at bounding box center [185, 228] width 57 height 24
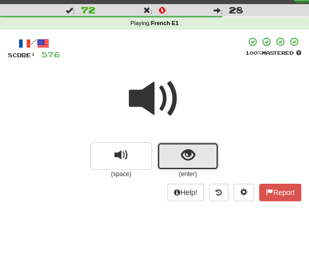
click at [178, 157] on button "show sentence" at bounding box center [188, 157] width 62 height 28
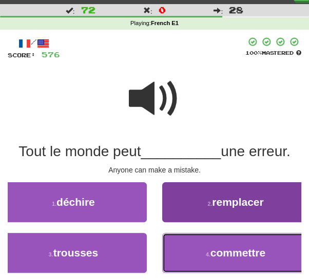
click at [177, 249] on button "4 . commettre" at bounding box center [235, 253] width 147 height 40
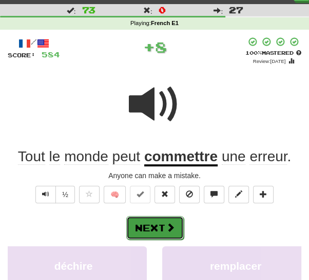
click at [151, 226] on button "Next" at bounding box center [154, 228] width 57 height 24
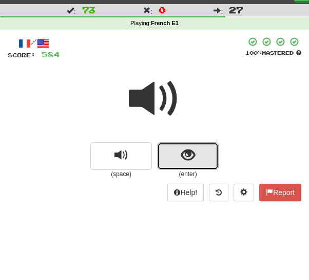
click at [179, 155] on button "show sentence" at bounding box center [188, 157] width 62 height 28
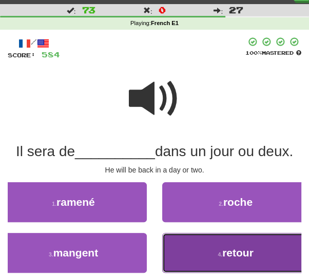
click at [193, 252] on button "4 . retour" at bounding box center [235, 253] width 147 height 40
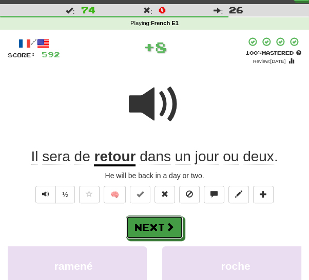
click at [163, 221] on button "Next" at bounding box center [154, 228] width 57 height 24
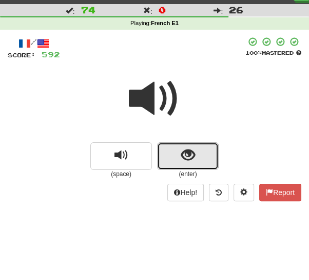
click at [176, 160] on button "show sentence" at bounding box center [188, 157] width 62 height 28
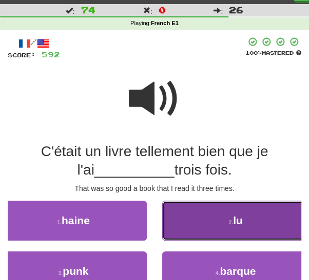
click at [202, 229] on button "2 . lu" at bounding box center [235, 221] width 147 height 40
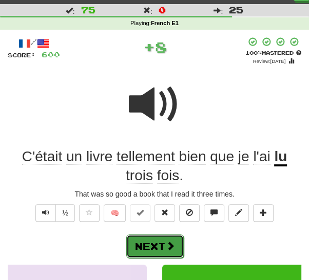
click at [152, 240] on button "Next" at bounding box center [154, 247] width 57 height 24
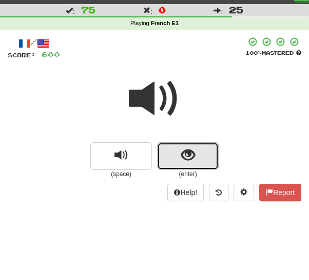
click at [170, 156] on button "show sentence" at bounding box center [188, 157] width 62 height 28
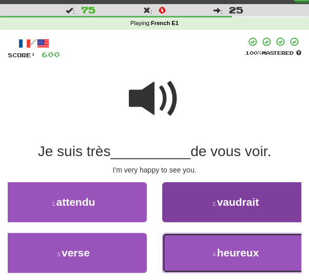
click at [183, 253] on button "4 . heureux" at bounding box center [235, 253] width 147 height 40
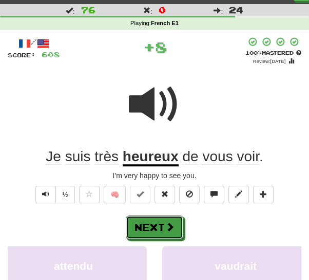
click at [152, 226] on button "Next" at bounding box center [154, 228] width 57 height 24
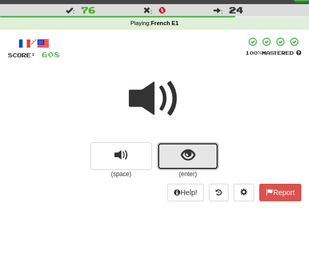
click at [178, 158] on button "show sentence" at bounding box center [188, 157] width 62 height 28
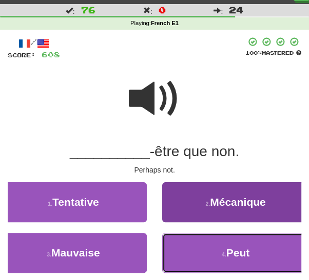
click at [190, 248] on button "4 . Peut" at bounding box center [235, 253] width 147 height 40
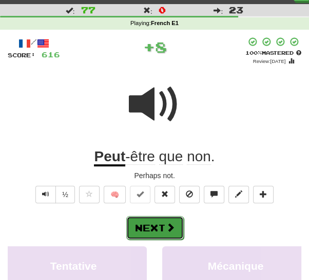
click at [156, 224] on button "Next" at bounding box center [154, 228] width 57 height 24
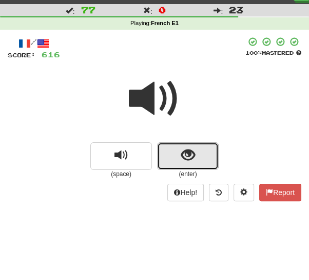
click at [173, 154] on button "show sentence" at bounding box center [188, 157] width 62 height 28
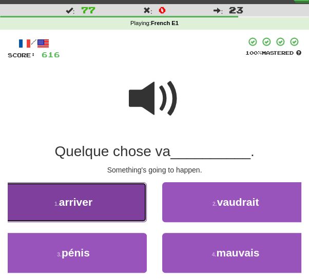
click at [91, 205] on span "arriver" at bounding box center [75, 202] width 33 height 12
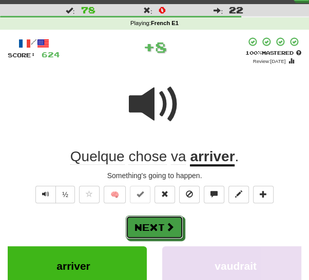
drag, startPoint x: 152, startPoint y: 228, endPoint x: 155, endPoint y: 219, distance: 8.6
click at [152, 227] on button "Next" at bounding box center [154, 228] width 57 height 24
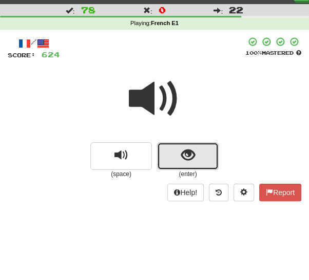
click at [173, 156] on button "show sentence" at bounding box center [188, 157] width 62 height 28
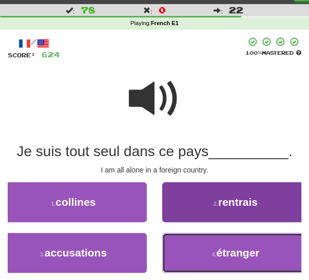
click at [184, 251] on button "4 . étranger" at bounding box center [235, 253] width 147 height 40
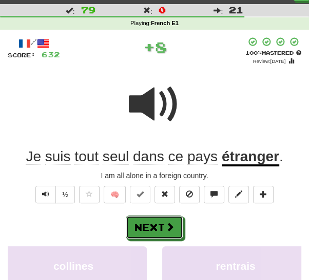
click at [165, 225] on span at bounding box center [169, 227] width 9 height 9
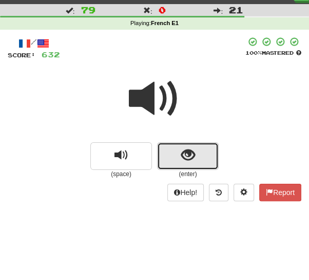
click at [174, 164] on button "show sentence" at bounding box center [188, 157] width 62 height 28
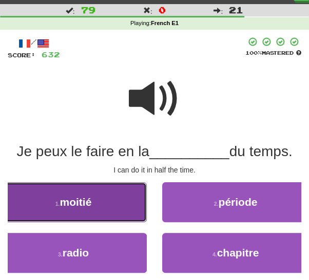
click at [105, 207] on button "1 . moitié" at bounding box center [73, 203] width 147 height 40
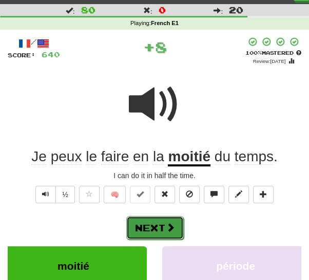
click at [148, 227] on button "Next" at bounding box center [154, 228] width 57 height 24
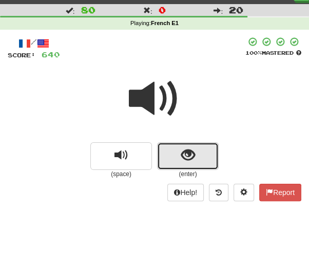
click at [176, 161] on button "show sentence" at bounding box center [188, 157] width 62 height 28
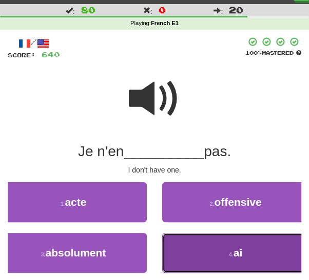
drag, startPoint x: 192, startPoint y: 251, endPoint x: 181, endPoint y: 239, distance: 16.0
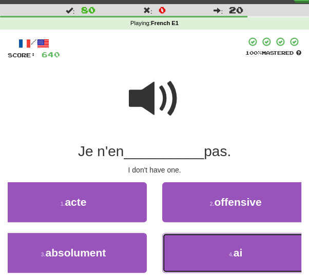
click at [192, 250] on button "4 . ai" at bounding box center [235, 253] width 147 height 40
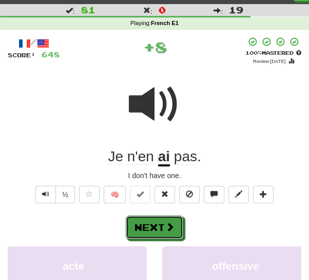
click at [164, 225] on button "Next" at bounding box center [154, 228] width 57 height 24
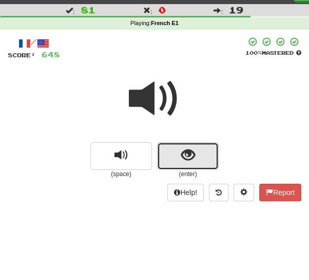
click at [170, 154] on button "show sentence" at bounding box center [188, 157] width 62 height 28
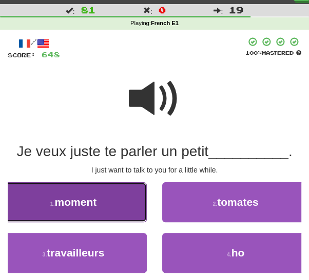
click at [93, 201] on span "moment" at bounding box center [76, 202] width 42 height 12
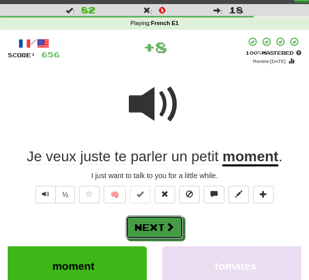
click at [172, 230] on span at bounding box center [169, 227] width 9 height 9
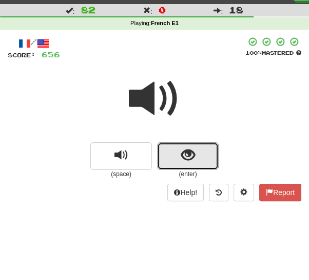
drag, startPoint x: 178, startPoint y: 151, endPoint x: 173, endPoint y: 176, distance: 25.8
click at [178, 152] on button "show sentence" at bounding box center [188, 157] width 62 height 28
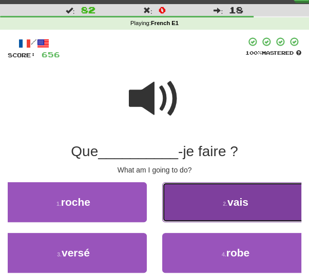
click at [204, 205] on button "2 . vais" at bounding box center [235, 203] width 147 height 40
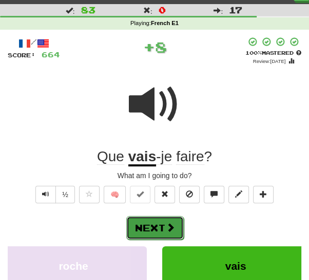
click at [167, 230] on span at bounding box center [170, 227] width 9 height 9
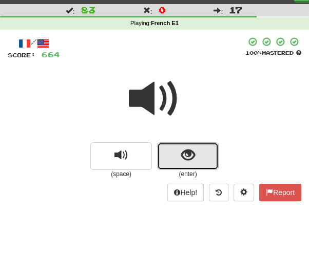
click at [179, 156] on button "show sentence" at bounding box center [188, 157] width 62 height 28
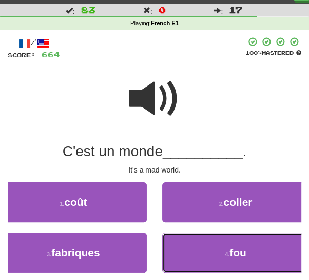
drag, startPoint x: 185, startPoint y: 244, endPoint x: 181, endPoint y: 241, distance: 5.5
click at [185, 244] on button "4 . fou" at bounding box center [235, 253] width 147 height 40
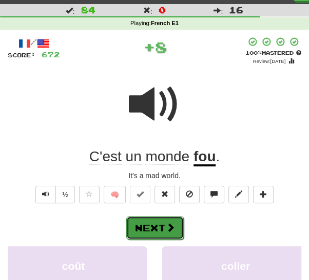
click at [162, 227] on button "Next" at bounding box center [154, 228] width 57 height 24
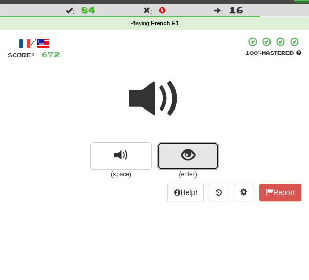
click at [174, 162] on button "show sentence" at bounding box center [188, 157] width 62 height 28
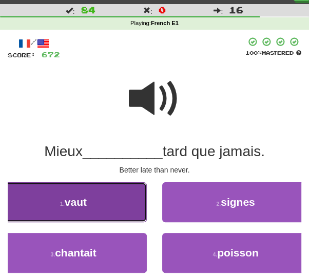
click at [72, 203] on span "vaut" at bounding box center [76, 202] width 22 height 12
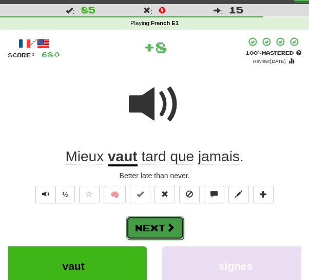
click at [144, 226] on button "Next" at bounding box center [154, 228] width 57 height 24
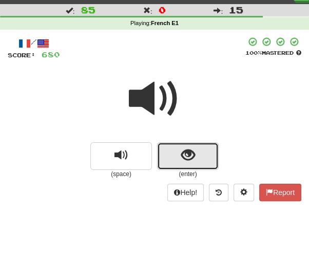
click at [169, 159] on button "show sentence" at bounding box center [188, 157] width 62 height 28
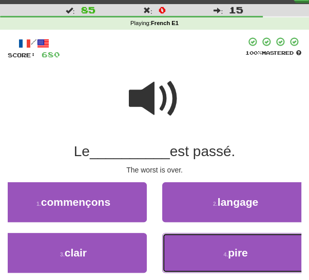
drag, startPoint x: 188, startPoint y: 252, endPoint x: 179, endPoint y: 241, distance: 14.4
click at [188, 252] on button "4 . pire" at bounding box center [235, 253] width 147 height 40
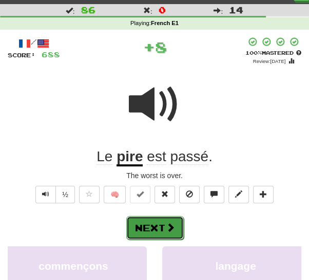
click at [162, 221] on button "Next" at bounding box center [154, 228] width 57 height 24
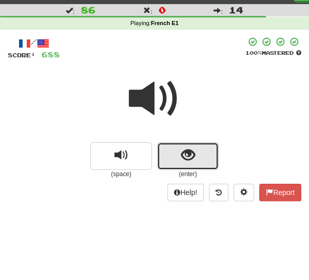
click at [176, 157] on button "show sentence" at bounding box center [188, 157] width 62 height 28
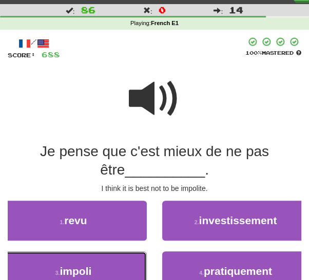
click at [107, 265] on button "3 . impoli" at bounding box center [73, 272] width 147 height 40
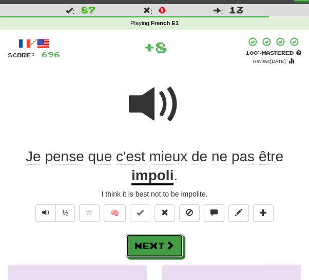
drag, startPoint x: 142, startPoint y: 244, endPoint x: 149, endPoint y: 221, distance: 24.2
click at [142, 244] on button "Next" at bounding box center [154, 246] width 57 height 24
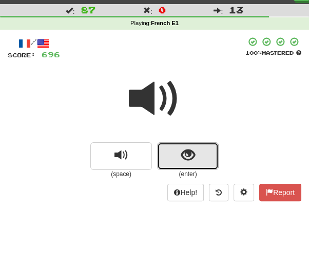
click at [171, 158] on button "show sentence" at bounding box center [188, 157] width 62 height 28
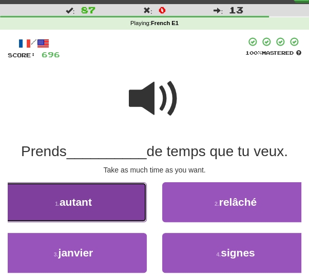
click at [103, 209] on button "1 . autant" at bounding box center [73, 203] width 147 height 40
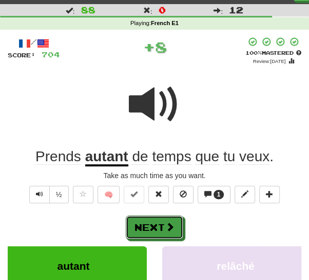
click at [142, 226] on button "Next" at bounding box center [154, 228] width 57 height 24
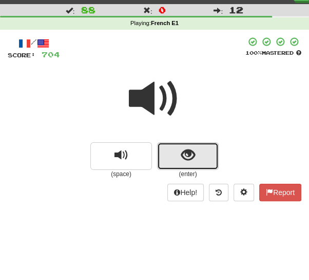
click at [172, 156] on button "show sentence" at bounding box center [188, 157] width 62 height 28
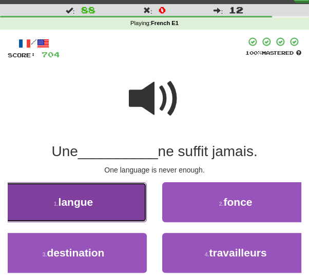
click at [105, 208] on button "1 . langue" at bounding box center [73, 203] width 147 height 40
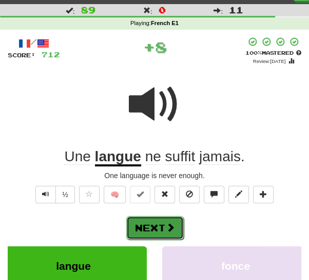
click at [144, 226] on button "Next" at bounding box center [154, 228] width 57 height 24
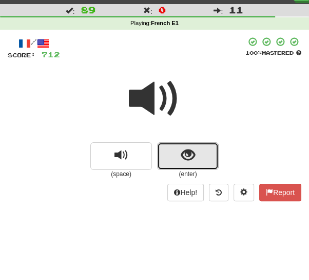
click at [177, 156] on button "show sentence" at bounding box center [188, 157] width 62 height 28
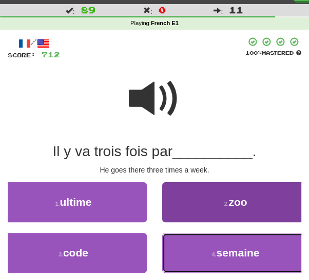
click at [171, 249] on button "4 . semaine" at bounding box center [235, 253] width 147 height 40
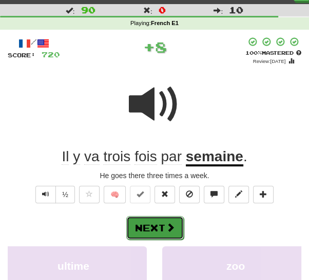
click at [151, 230] on button "Next" at bounding box center [154, 228] width 57 height 24
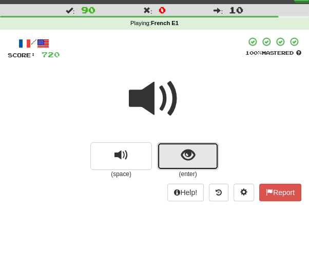
click at [179, 156] on button "show sentence" at bounding box center [188, 157] width 62 height 28
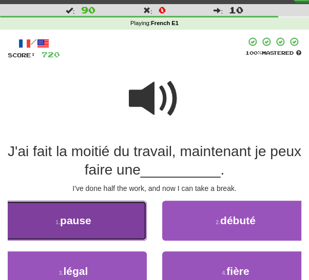
click at [103, 223] on button "1 . pause" at bounding box center [73, 221] width 147 height 40
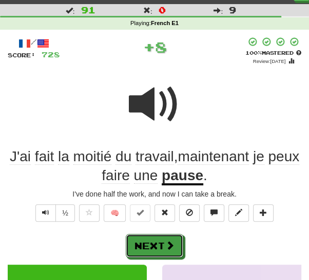
drag, startPoint x: 149, startPoint y: 246, endPoint x: 150, endPoint y: 235, distance: 10.9
click at [149, 245] on button "Next" at bounding box center [154, 246] width 57 height 24
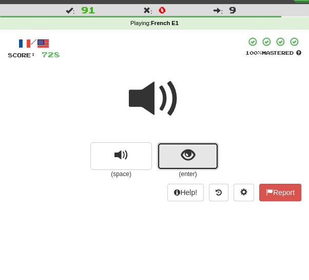
click at [168, 161] on button "show sentence" at bounding box center [188, 157] width 62 height 28
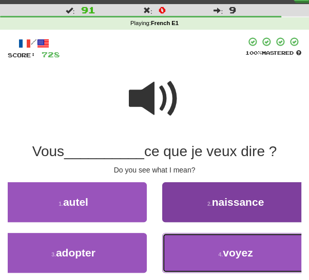
click at [190, 257] on button "4 . voyez" at bounding box center [235, 253] width 147 height 40
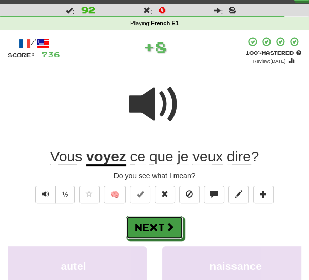
click at [160, 225] on button "Next" at bounding box center [154, 228] width 57 height 24
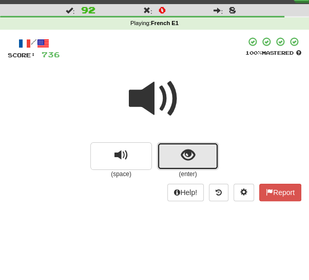
click at [178, 154] on button "show sentence" at bounding box center [188, 157] width 62 height 28
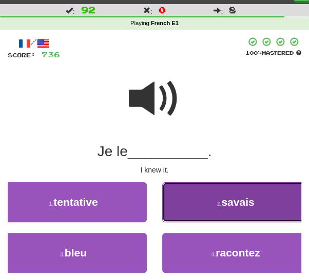
click at [204, 208] on button "2 . savais" at bounding box center [235, 203] width 147 height 40
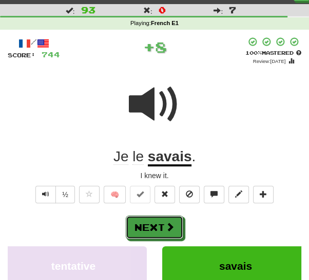
click at [167, 228] on span at bounding box center [169, 227] width 9 height 9
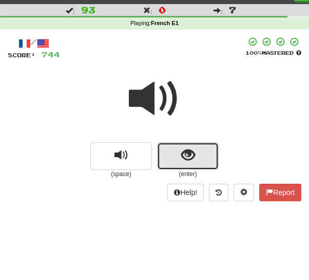
click at [179, 154] on button "show sentence" at bounding box center [188, 157] width 62 height 28
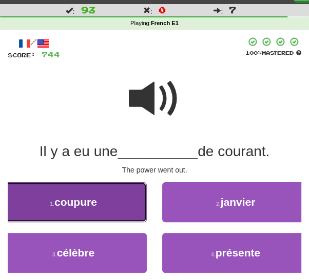
click at [98, 208] on button "1 . coupure" at bounding box center [73, 203] width 147 height 40
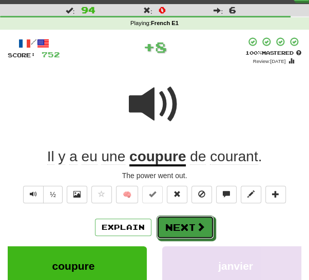
drag, startPoint x: 179, startPoint y: 227, endPoint x: 181, endPoint y: 220, distance: 6.8
click at [180, 226] on button "Next" at bounding box center [184, 228] width 57 height 24
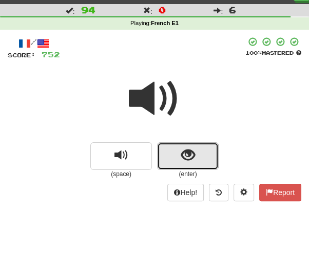
click at [169, 162] on button "show sentence" at bounding box center [188, 157] width 62 height 28
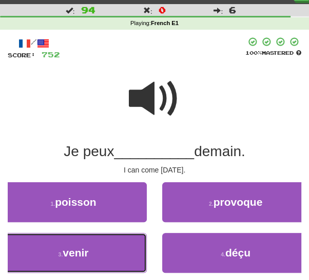
drag, startPoint x: 109, startPoint y: 251, endPoint x: 136, endPoint y: 244, distance: 27.6
click at [110, 251] on button "3 . venir" at bounding box center [73, 253] width 147 height 40
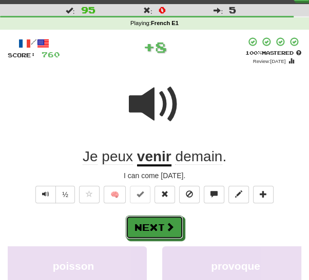
click at [155, 226] on button "Next" at bounding box center [154, 228] width 57 height 24
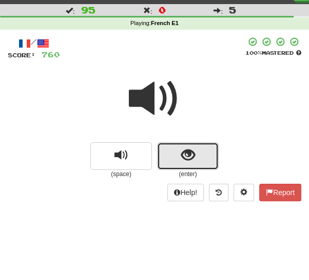
drag, startPoint x: 174, startPoint y: 157, endPoint x: 159, endPoint y: 177, distance: 25.2
click at [174, 157] on button "show sentence" at bounding box center [188, 157] width 62 height 28
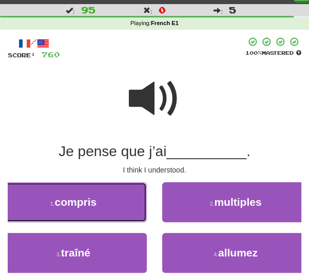
click at [95, 205] on span "compris" at bounding box center [76, 202] width 42 height 12
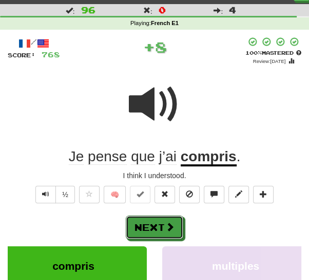
click at [152, 227] on button "Next" at bounding box center [154, 228] width 57 height 24
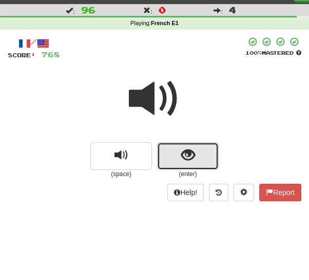
click at [169, 154] on button "show sentence" at bounding box center [188, 157] width 62 height 28
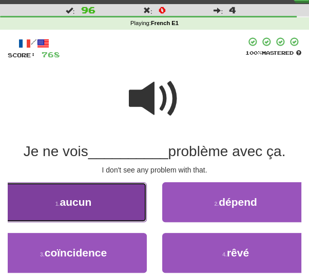
click at [78, 206] on span "aucun" at bounding box center [75, 202] width 32 height 12
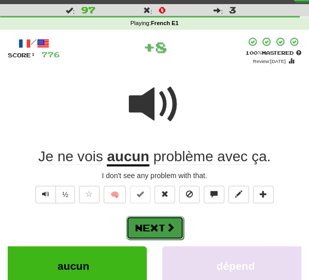
click at [156, 225] on button "Next" at bounding box center [154, 228] width 57 height 24
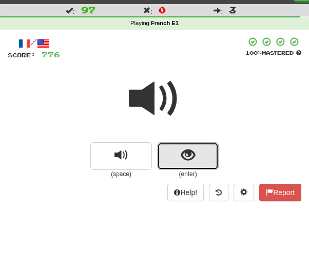
click at [175, 159] on button "show sentence" at bounding box center [188, 157] width 62 height 28
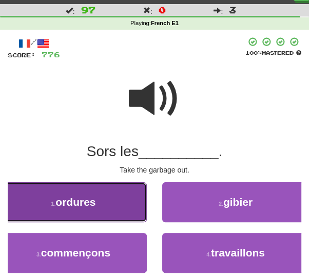
click at [107, 210] on button "1 . ordures" at bounding box center [73, 203] width 147 height 40
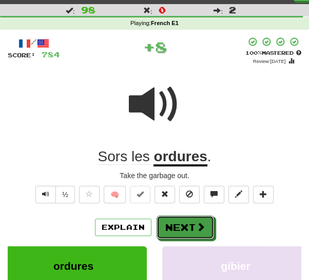
drag, startPoint x: 181, startPoint y: 230, endPoint x: 189, endPoint y: 218, distance: 13.9
click at [181, 229] on button "Next" at bounding box center [184, 228] width 57 height 24
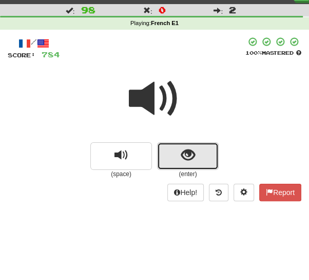
click at [167, 160] on button "show sentence" at bounding box center [188, 157] width 62 height 28
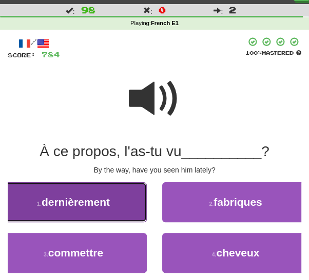
click at [113, 207] on button "1 . dernièrement" at bounding box center [73, 203] width 147 height 40
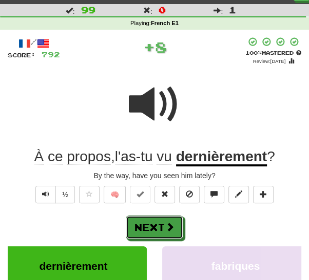
drag, startPoint x: 147, startPoint y: 226, endPoint x: 155, endPoint y: 205, distance: 21.9
click at [148, 224] on button "Next" at bounding box center [154, 228] width 57 height 24
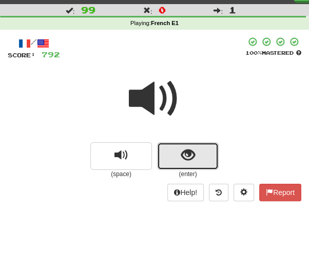
click at [170, 158] on button "show sentence" at bounding box center [188, 157] width 62 height 28
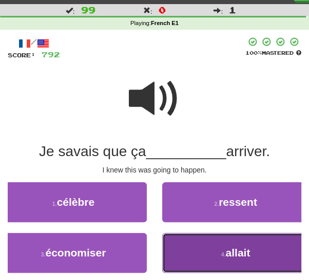
click at [194, 249] on button "4 . allait" at bounding box center [235, 253] width 147 height 40
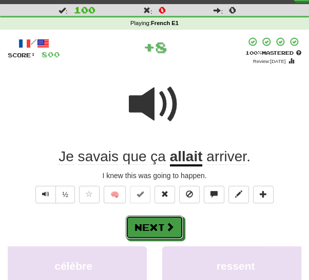
click at [166, 227] on span at bounding box center [169, 227] width 9 height 9
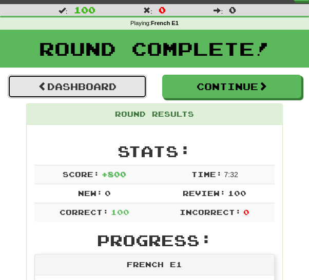
click at [112, 89] on link "Dashboard" at bounding box center [77, 87] width 139 height 24
